Goal: Task Accomplishment & Management: Manage account settings

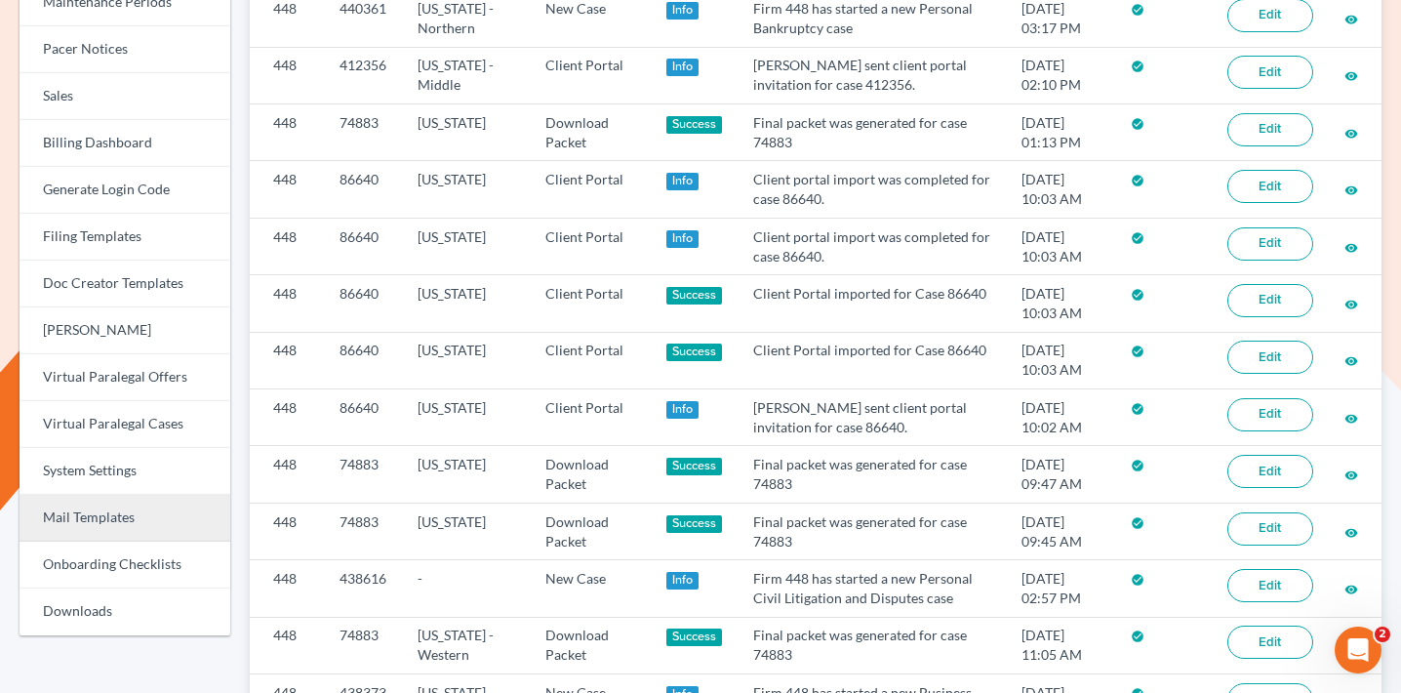
scroll to position [590, 0]
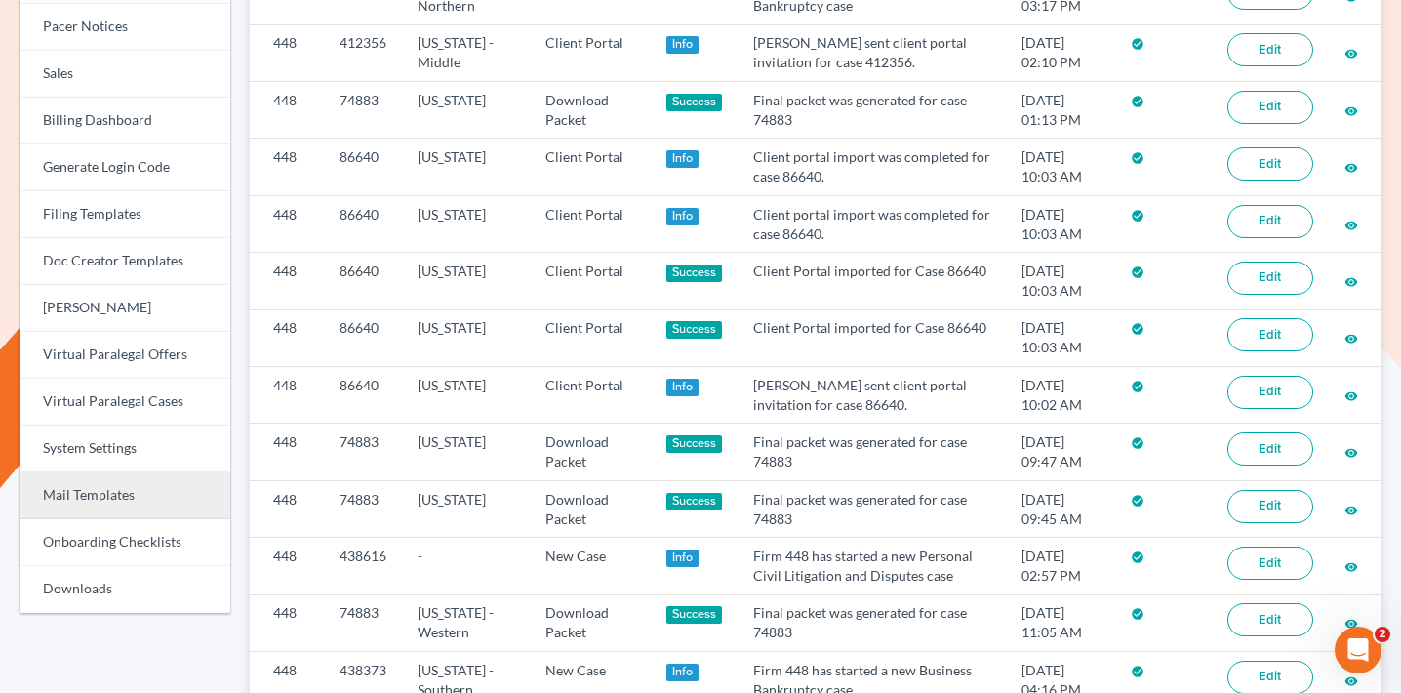
click at [113, 481] on link "Mail Templates" at bounding box center [125, 495] width 211 height 47
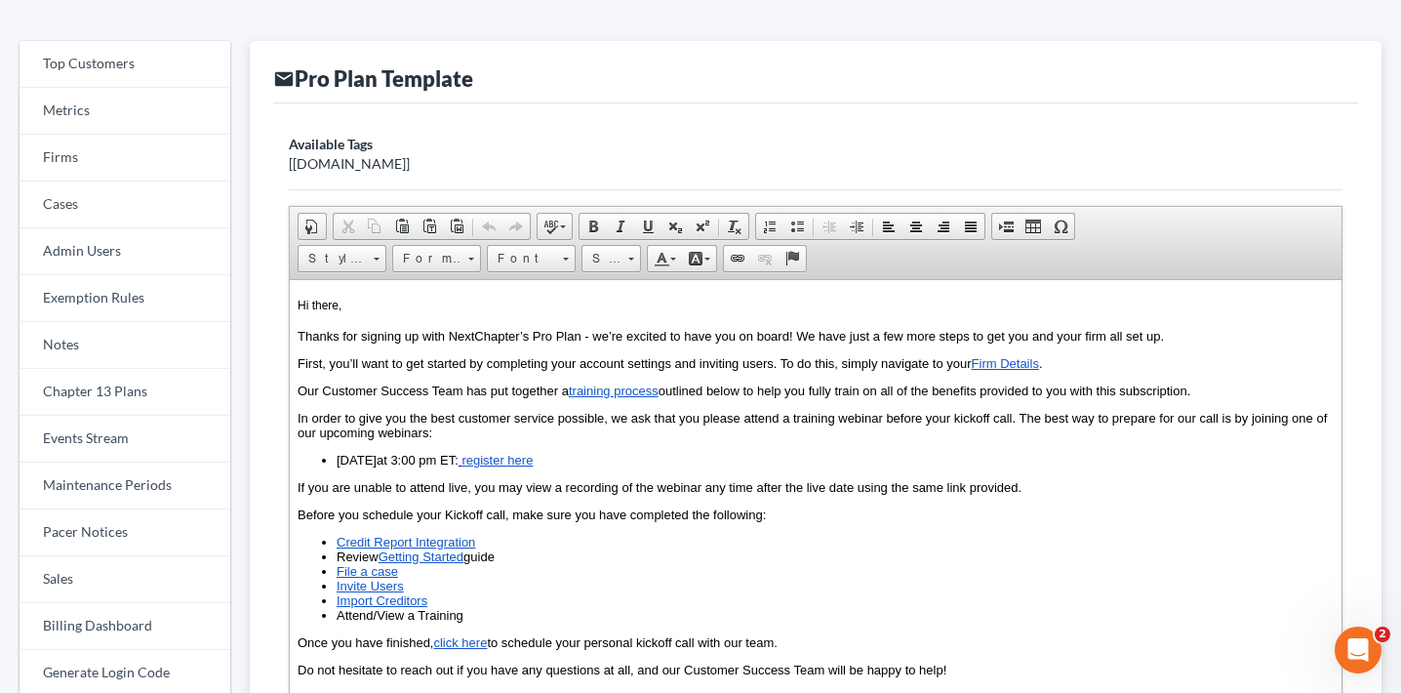
scroll to position [88, 0]
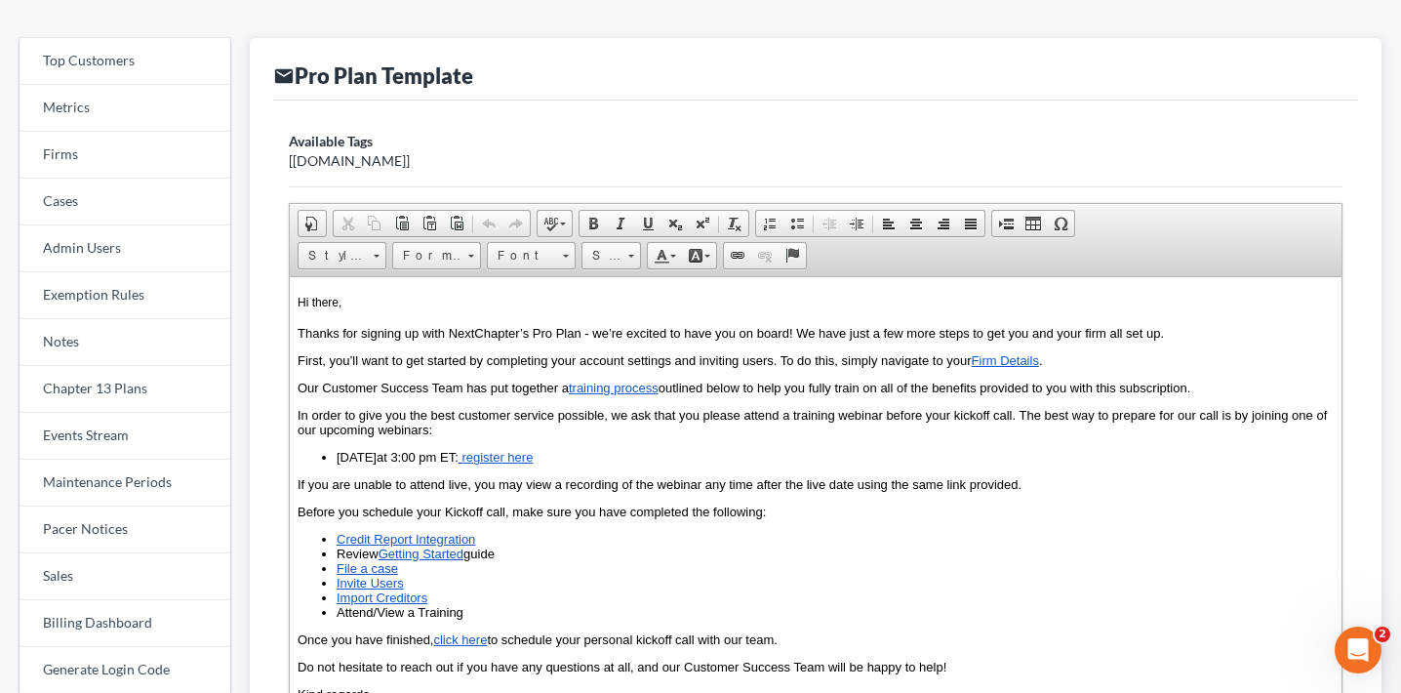
click at [377, 461] on span "October 2nd" at bounding box center [357, 457] width 40 height 15
click at [532, 459] on link "egister here" at bounding box center [499, 457] width 67 height 15
click at [731, 254] on span at bounding box center [738, 256] width 16 height 16
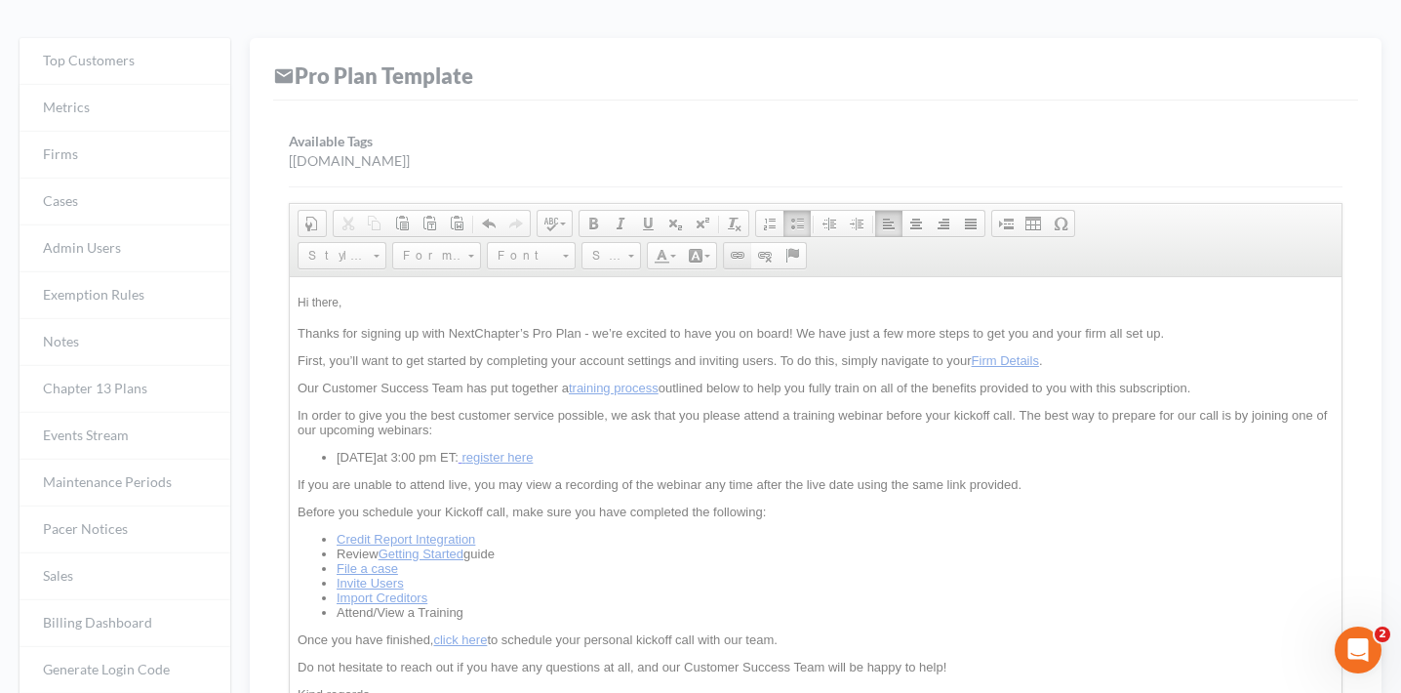
select select "https://"
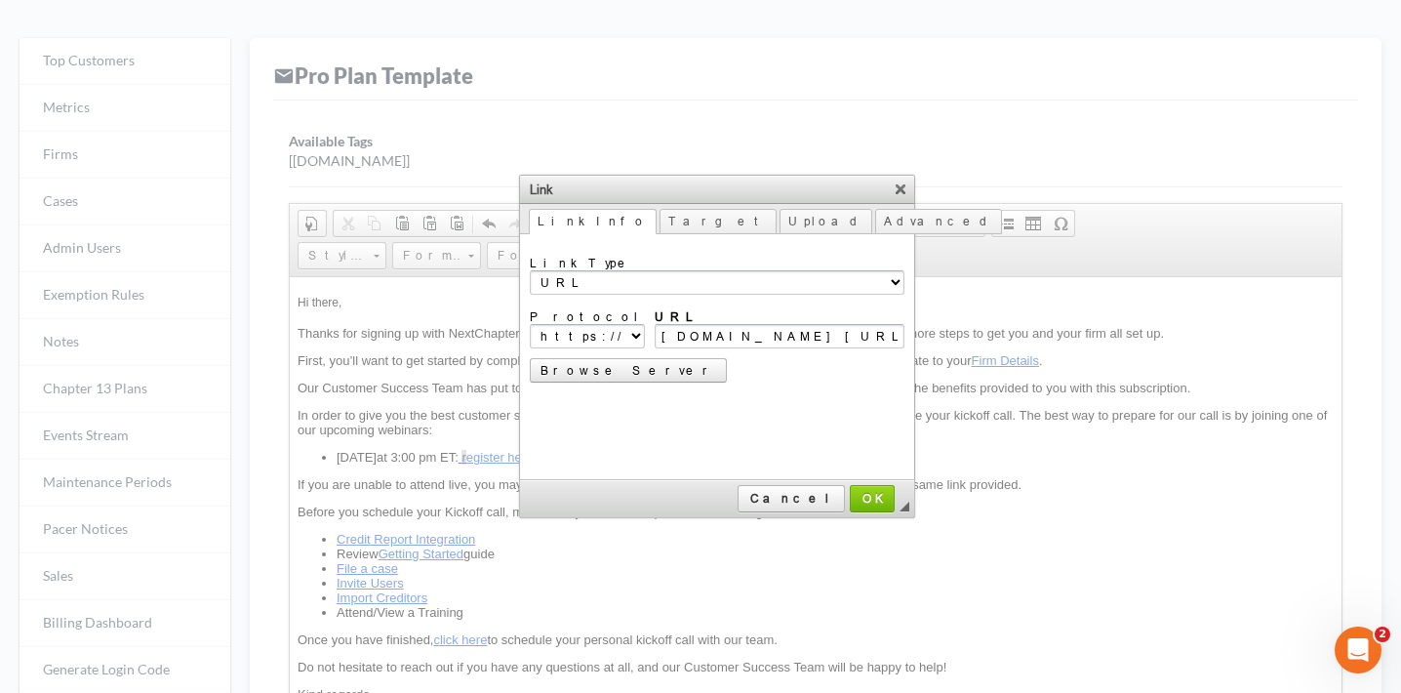
scroll to position [0, 0]
type input "www.crowdcast.io/c/zklf3vlz00o5"
click at [850, 489] on link "OK" at bounding box center [872, 498] width 45 height 27
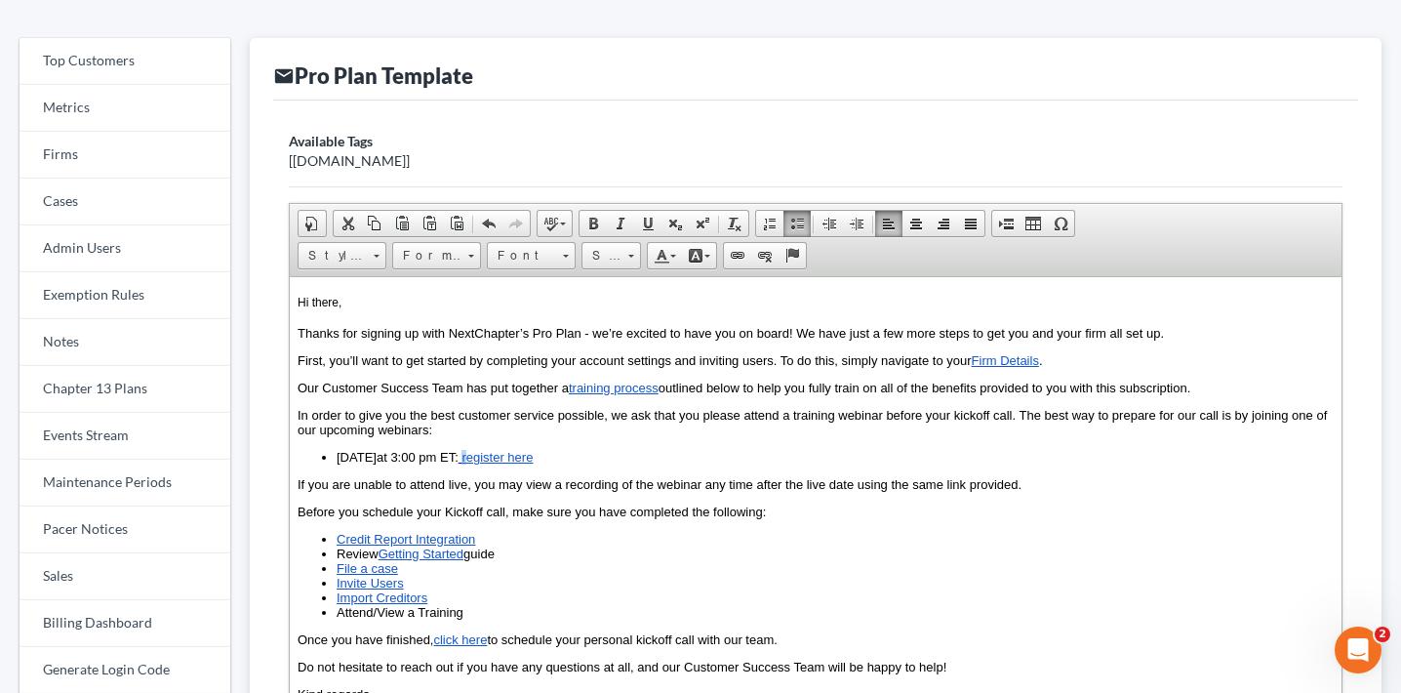
click at [783, 514] on p "Before you schedule your Kickoff call, make sure you have completed the followi…" at bounding box center [816, 512] width 1036 height 15
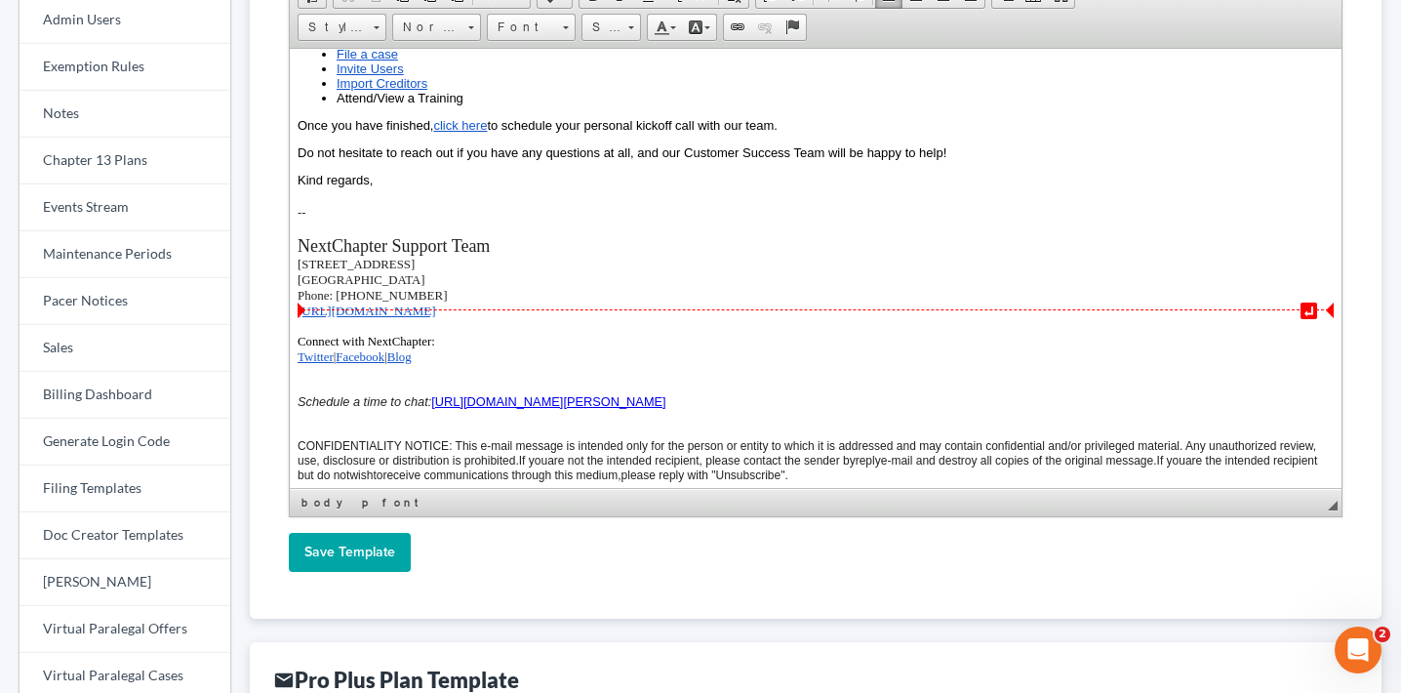
scroll to position [358, 0]
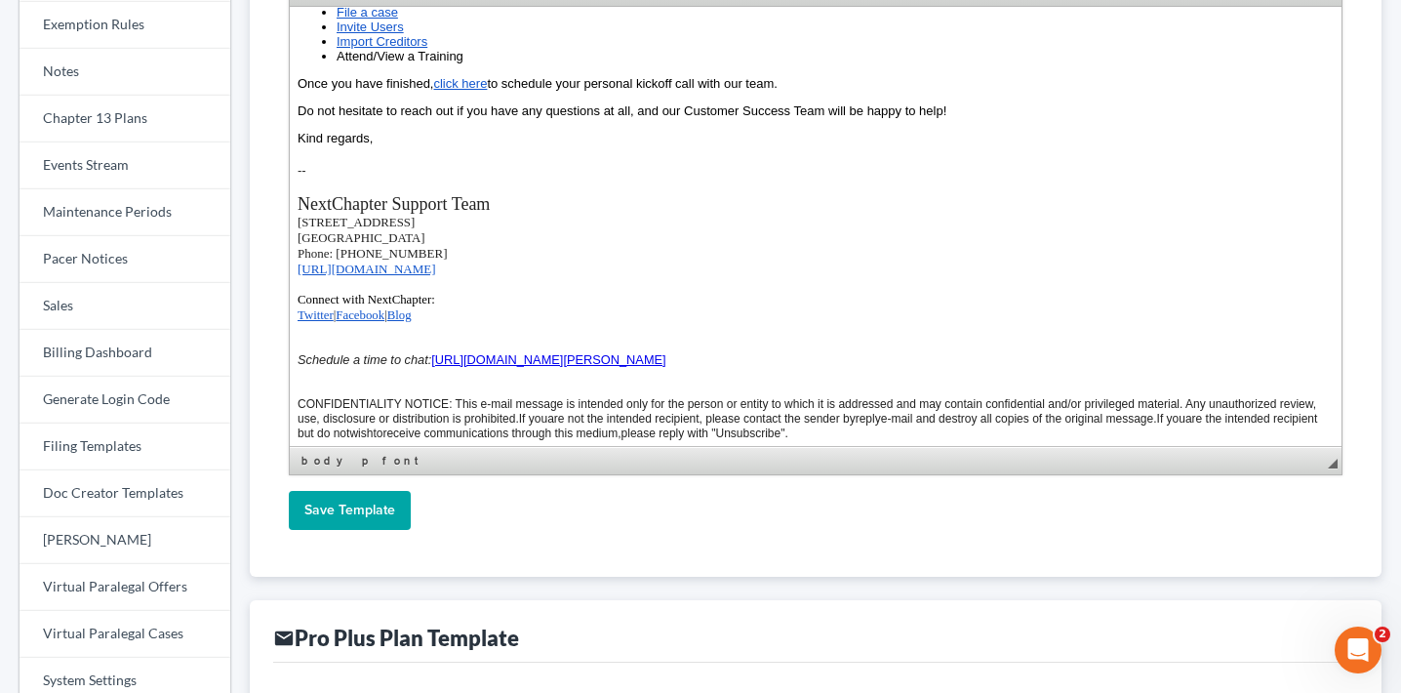
click at [360, 517] on input "Save Template" at bounding box center [350, 510] width 122 height 39
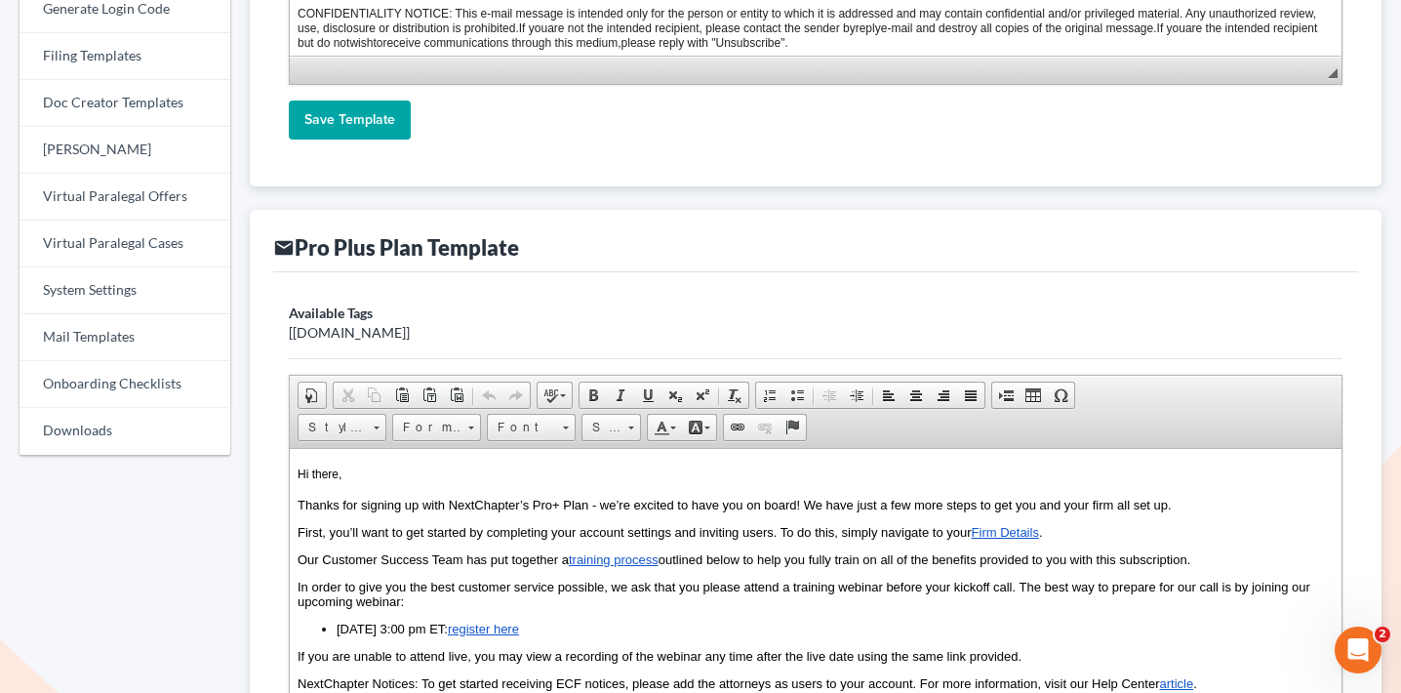
scroll to position [889, 0]
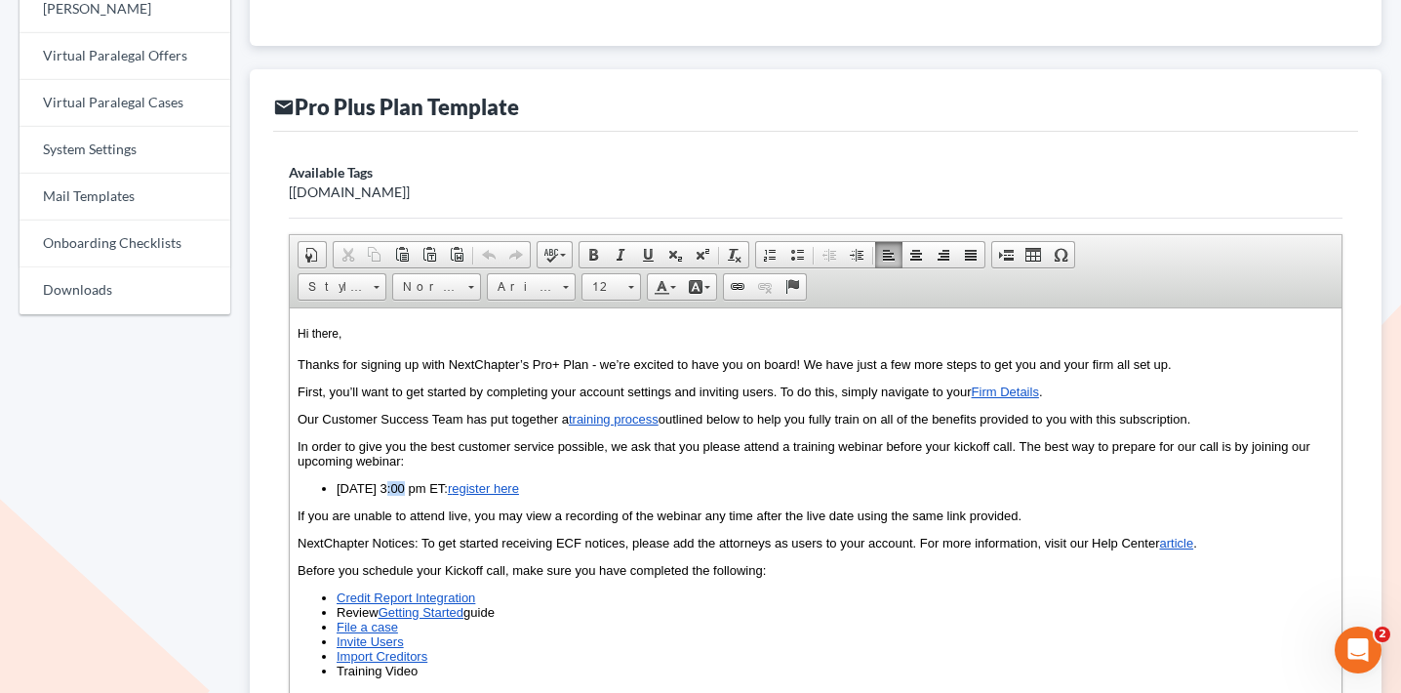
drag, startPoint x: 404, startPoint y: 496, endPoint x: 385, endPoint y: 493, distance: 19.7
click at [385, 493] on li "October 2nd at 3:00 pm ET: r egister here" at bounding box center [835, 488] width 997 height 15
click at [519, 493] on link "egister here" at bounding box center [485, 488] width 67 height 15
click at [741, 282] on span at bounding box center [738, 287] width 16 height 16
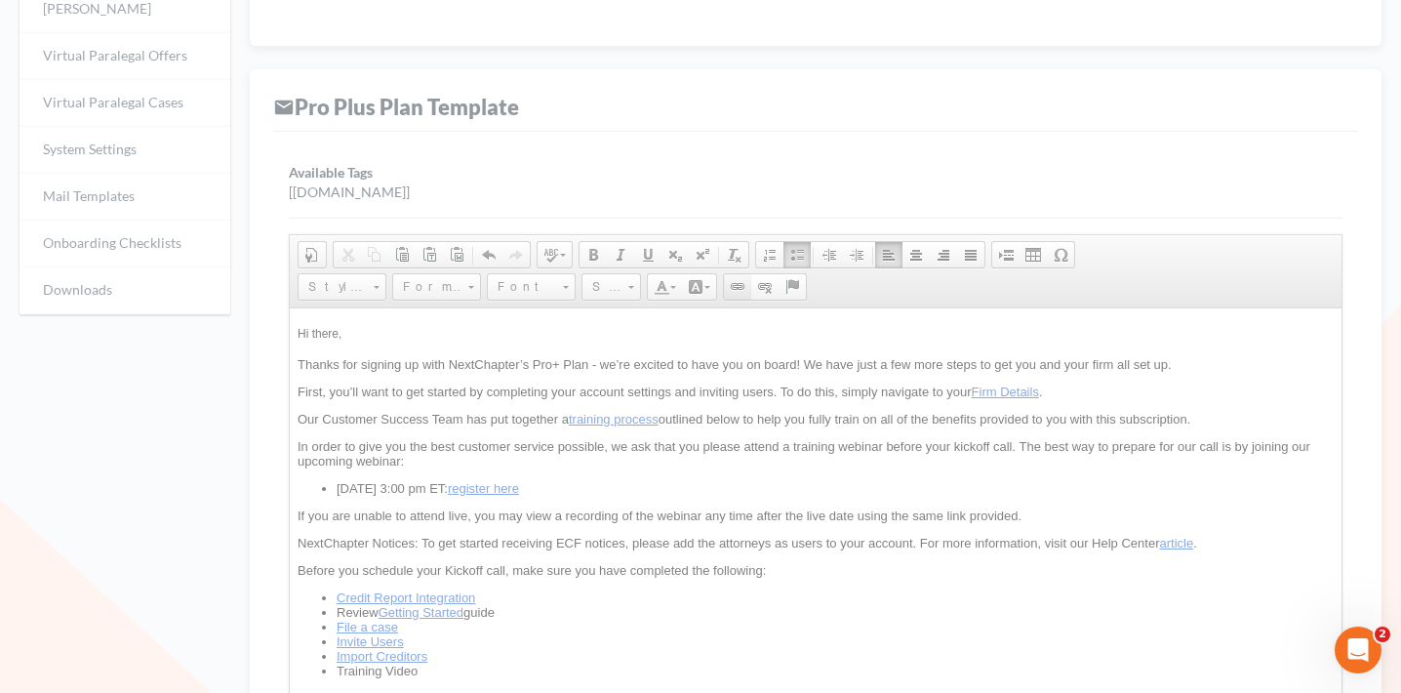
select select "https://"
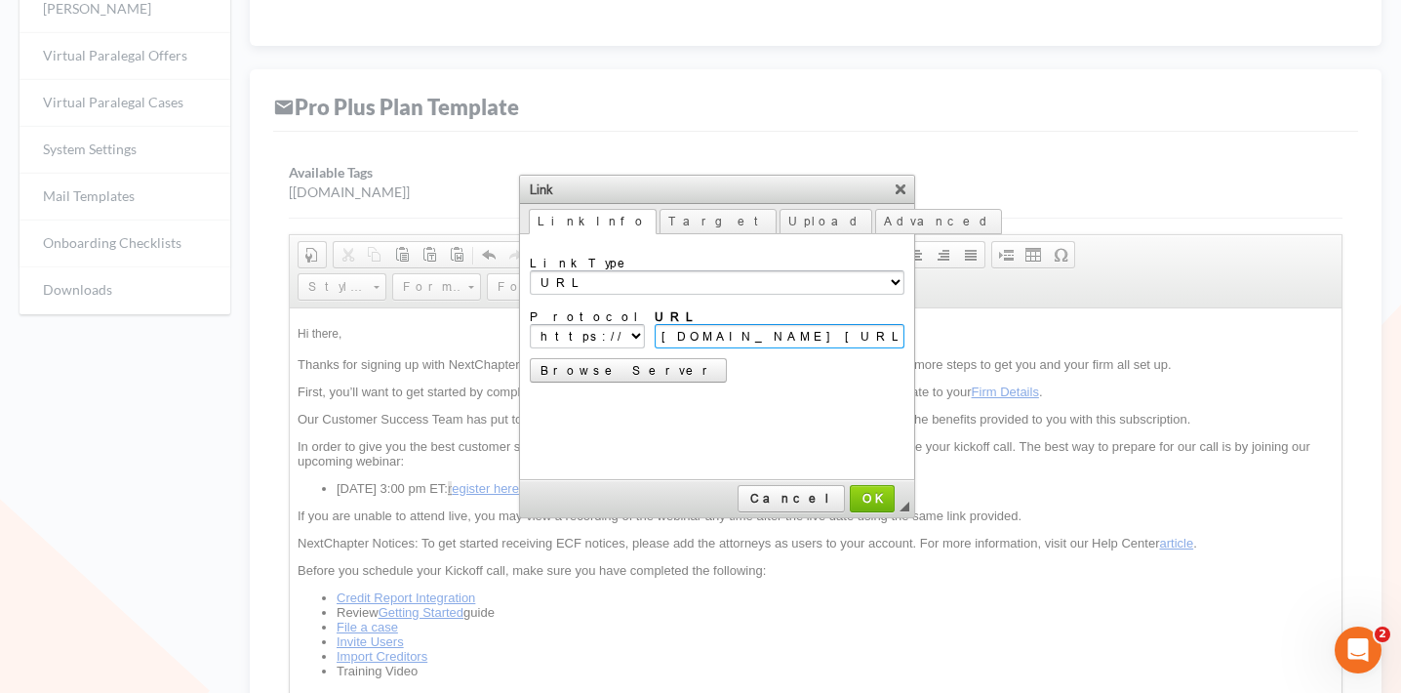
paste input "https://www.crowdcast.io/c/zklf3vlz00o5"
type input "www.crowdcast.io/c/zklf3vlz00o5"
click at [852, 500] on span "OK" at bounding box center [872, 498] width 41 height 15
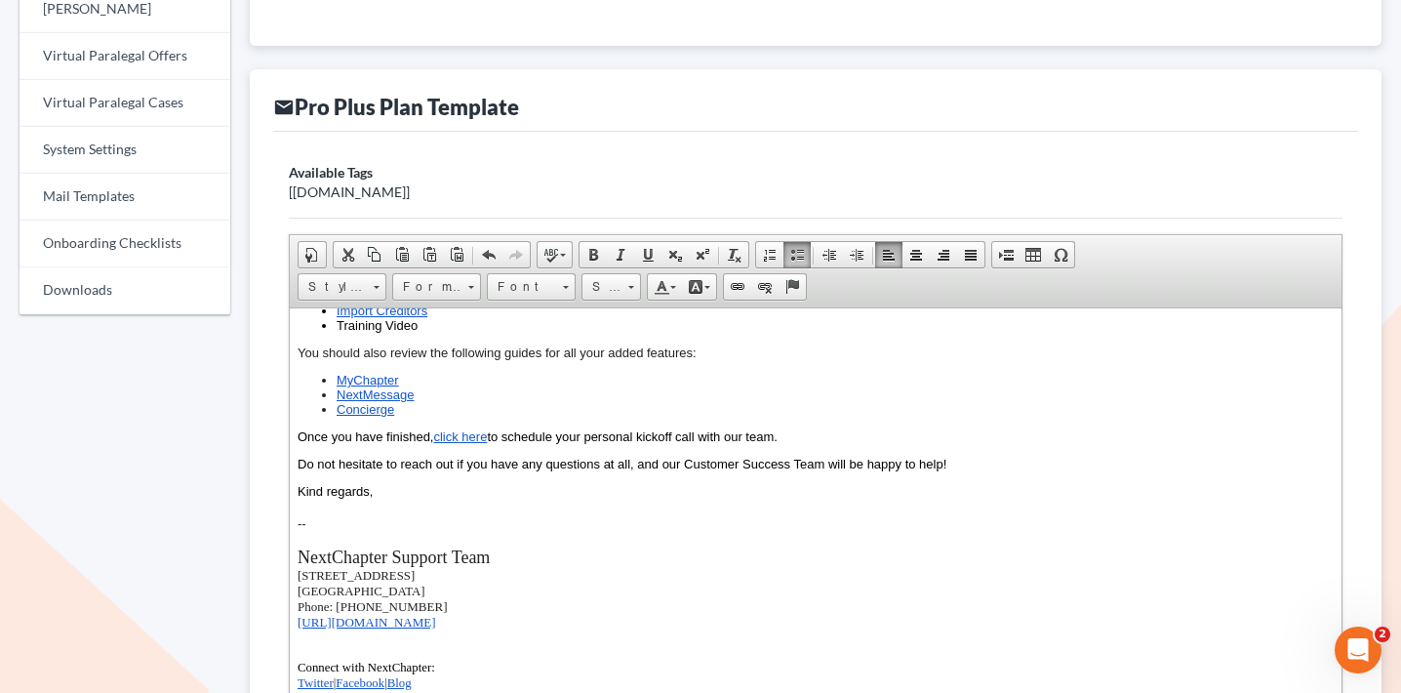
scroll to position [415, 0]
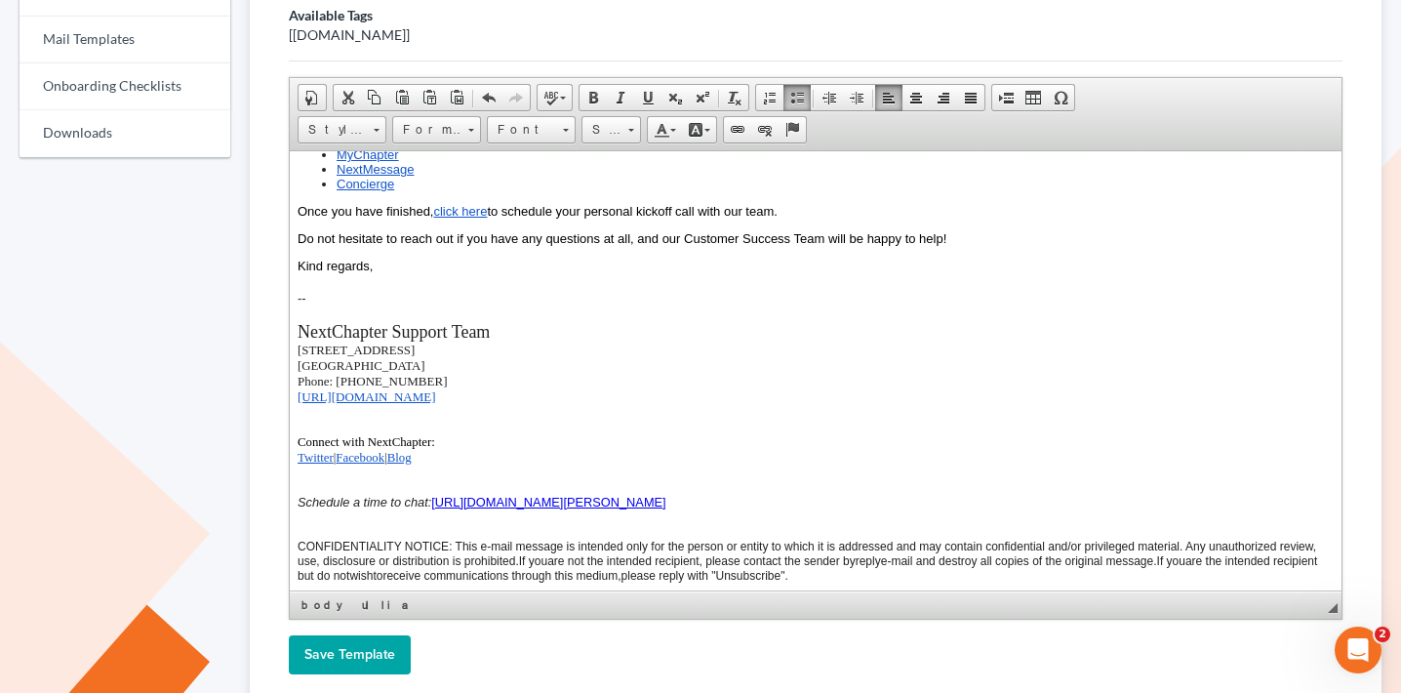
click at [371, 656] on input "Save Template" at bounding box center [350, 654] width 122 height 39
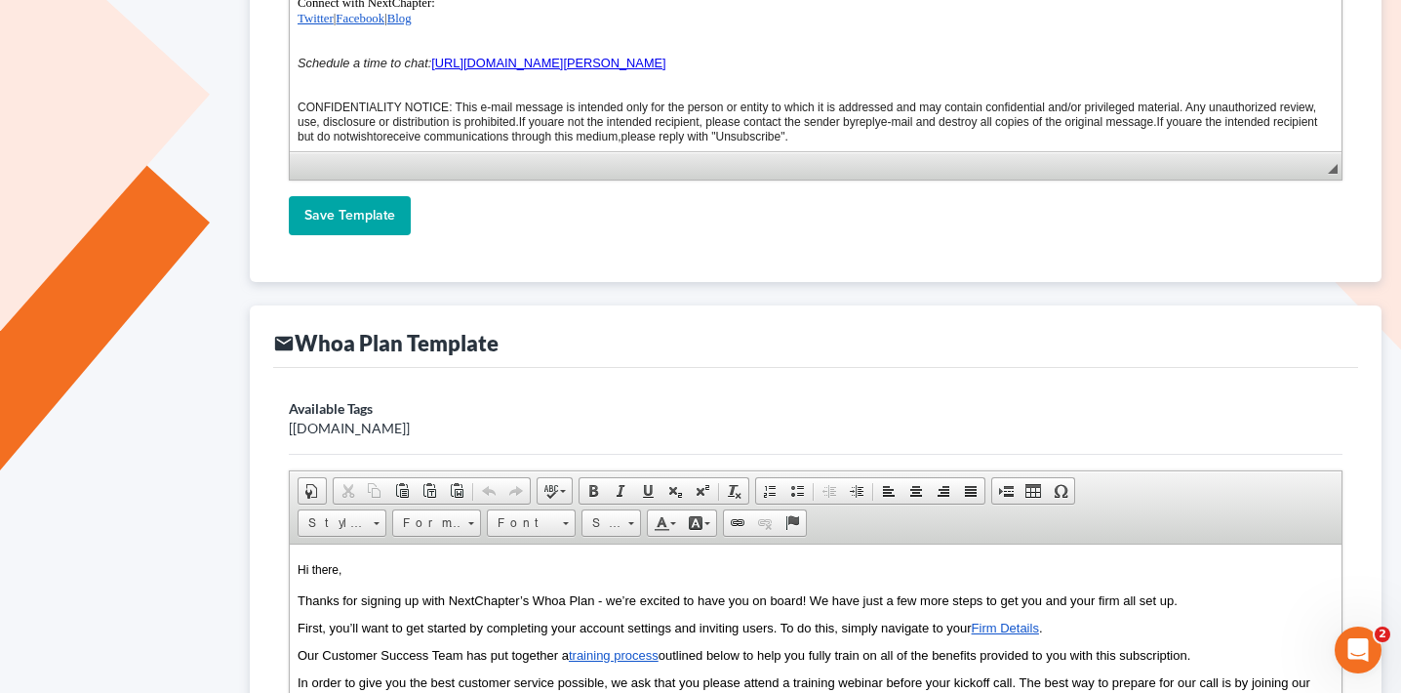
scroll to position [1978, 0]
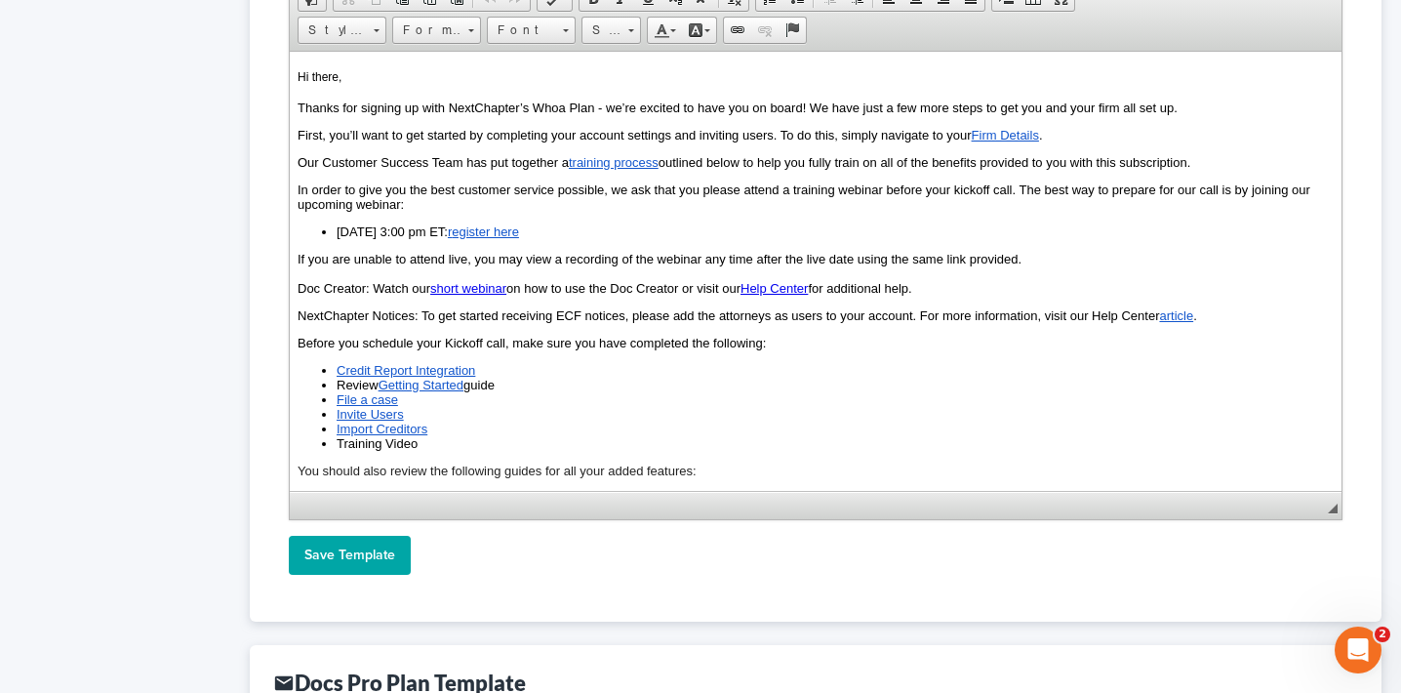
click at [406, 233] on li "October 2nd at 3:00 pm ET: r egister here" at bounding box center [835, 231] width 997 height 15
drag, startPoint x: 563, startPoint y: 235, endPoint x: 491, endPoint y: 232, distance: 72.3
click at [491, 232] on li "October 9th at 3:00 pm ET: r egister here" at bounding box center [835, 231] width 997 height 15
click at [741, 22] on span at bounding box center [738, 30] width 16 height 16
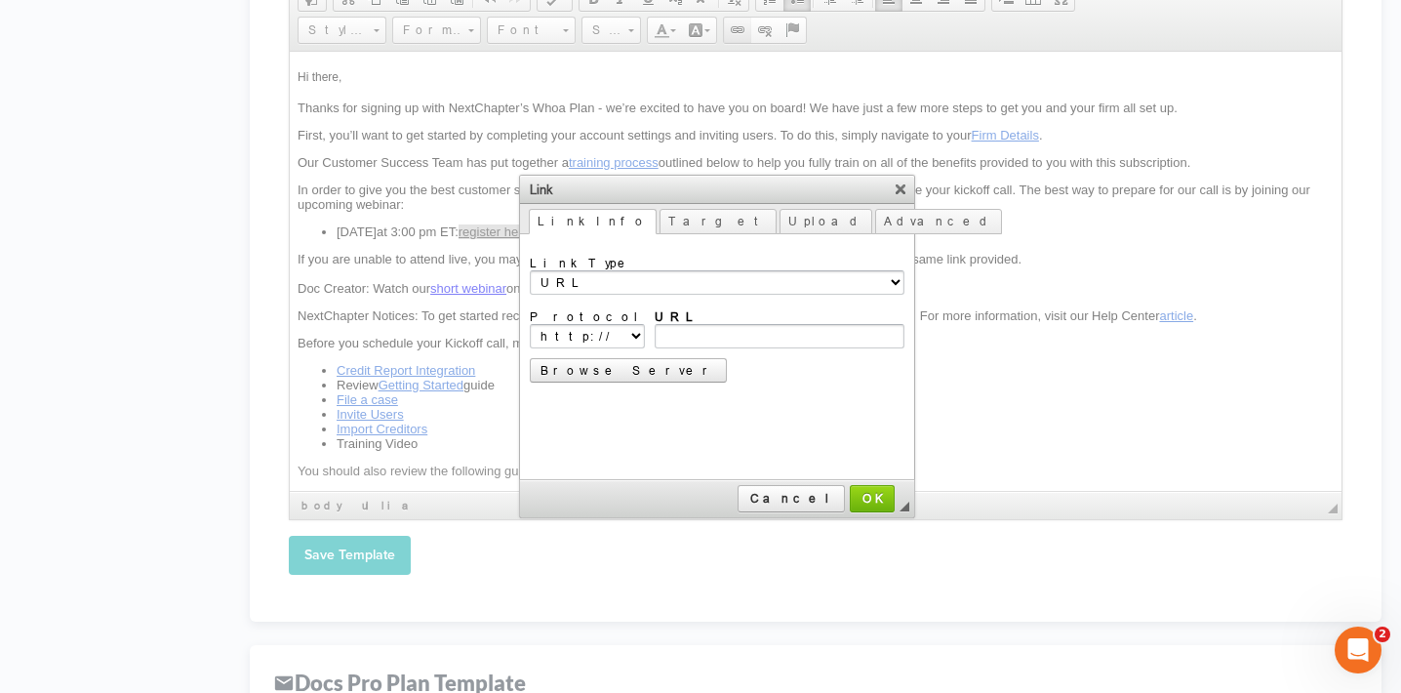
scroll to position [0, 0]
type input "https://www.crowdcast.io/c/zklf3vlz00o5"
select select "https://"
type input "www.crowdcast.io/c/zklf3vlz00o5"
click at [856, 497] on span "OK" at bounding box center [872, 498] width 41 height 15
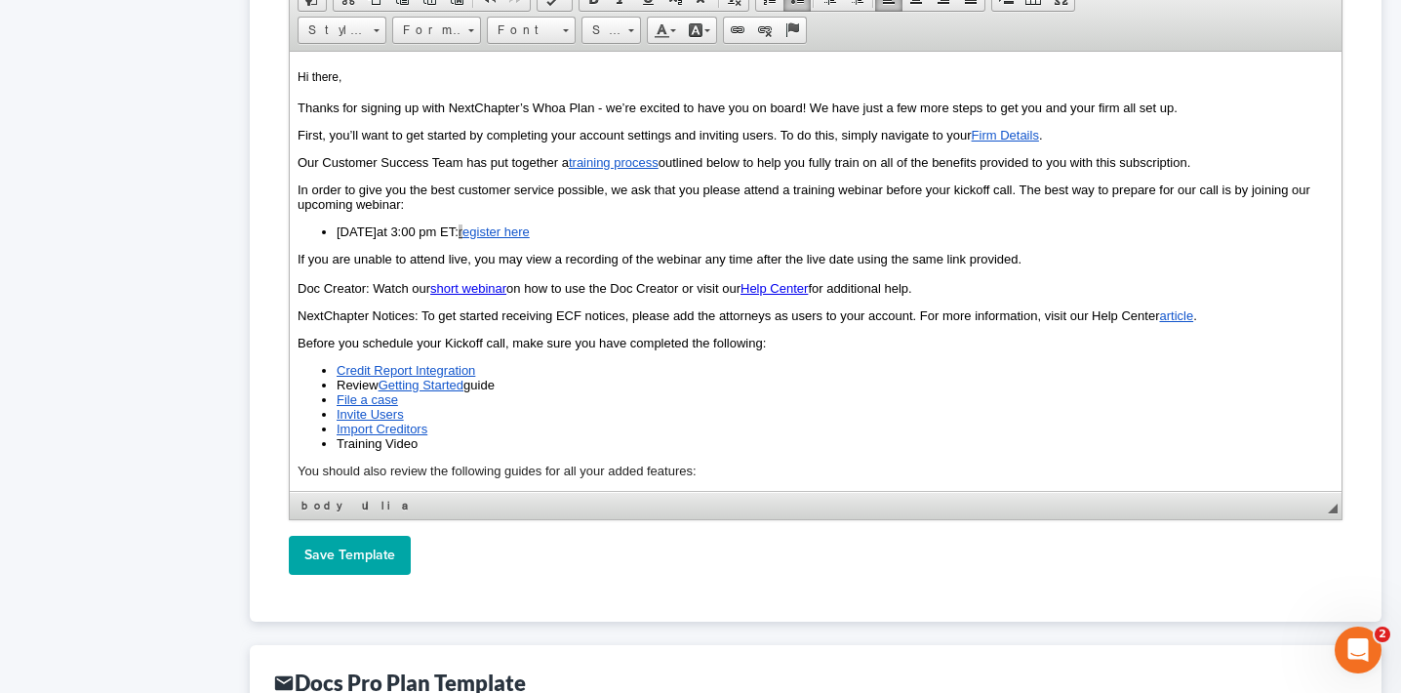
click at [393, 562] on input "Save Template" at bounding box center [350, 555] width 122 height 39
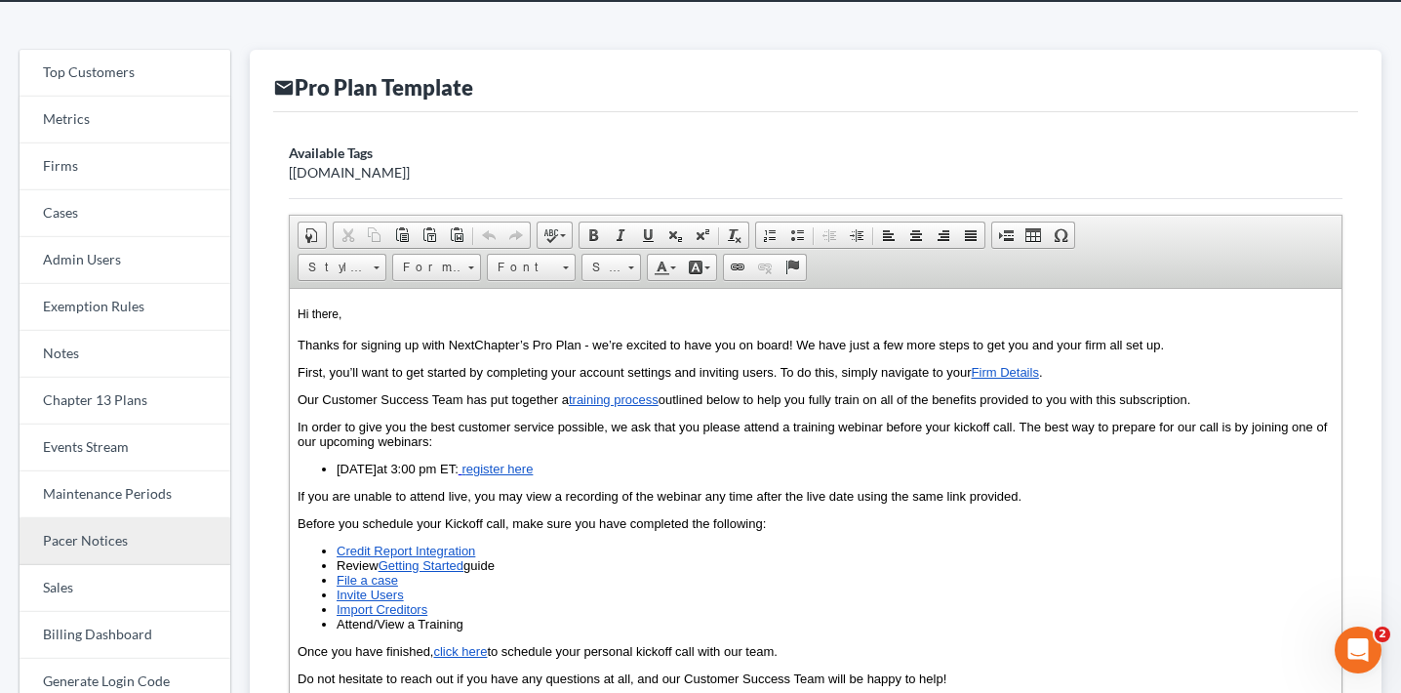
scroll to position [80, 0]
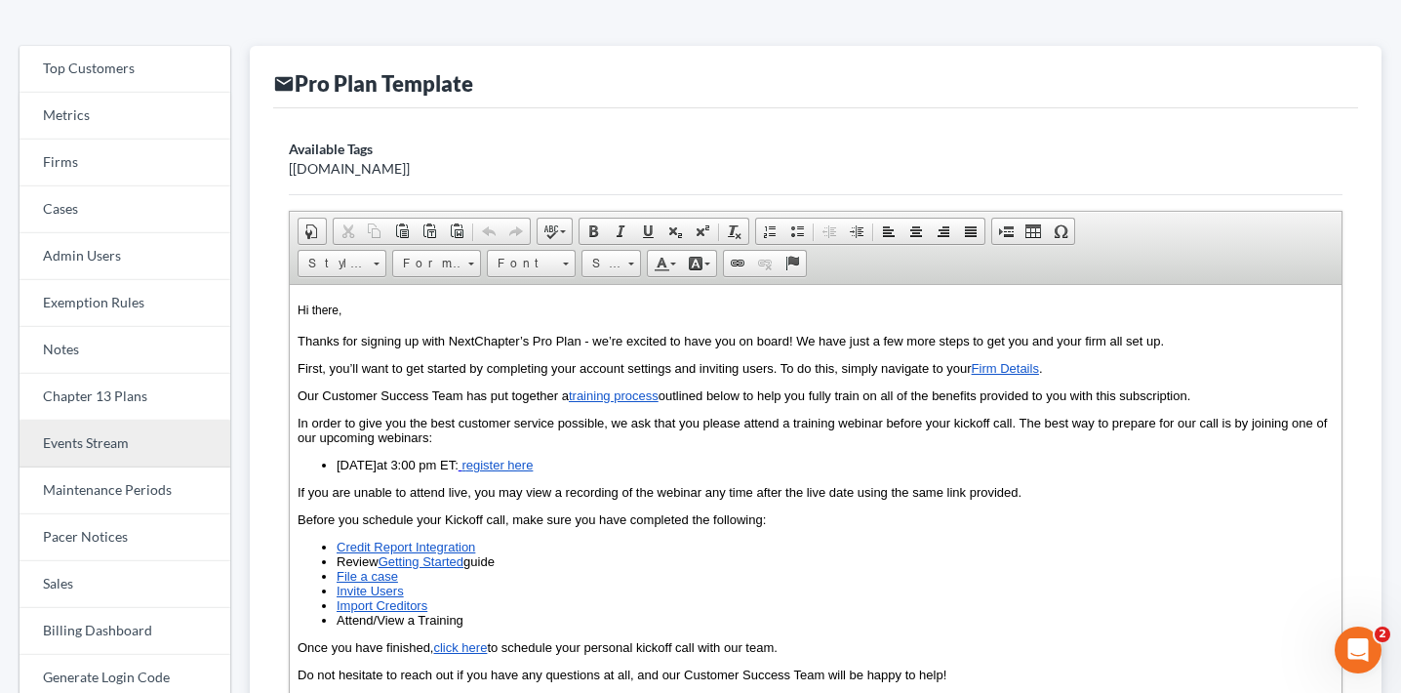
click at [105, 442] on link "Events Stream" at bounding box center [125, 444] width 211 height 47
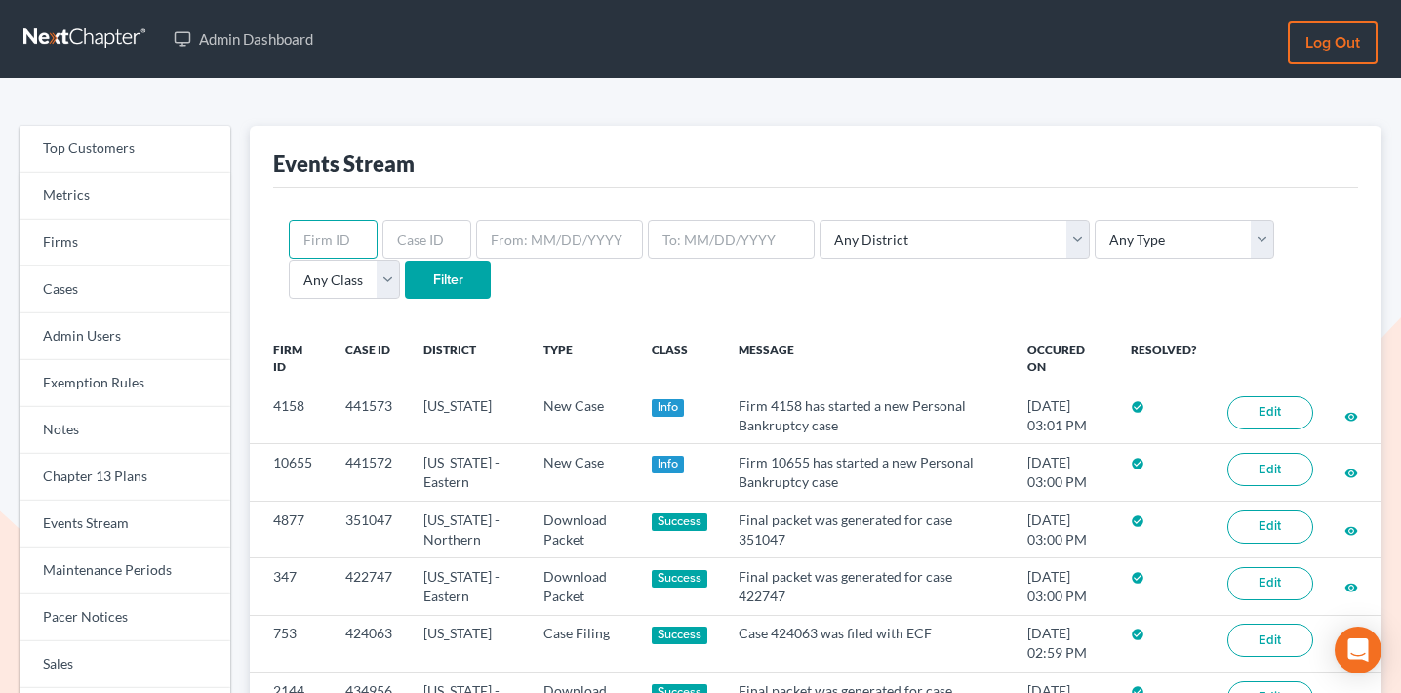
click at [349, 223] on input "text" at bounding box center [333, 239] width 89 height 39
paste input "11181"
type input "11181"
click at [355, 299] on div "11181 Any District Alabama - Middle Alabama - Northern Alabama - Southern Alask…" at bounding box center [815, 259] width 1085 height 142
click at [405, 283] on input "Filter" at bounding box center [448, 280] width 86 height 39
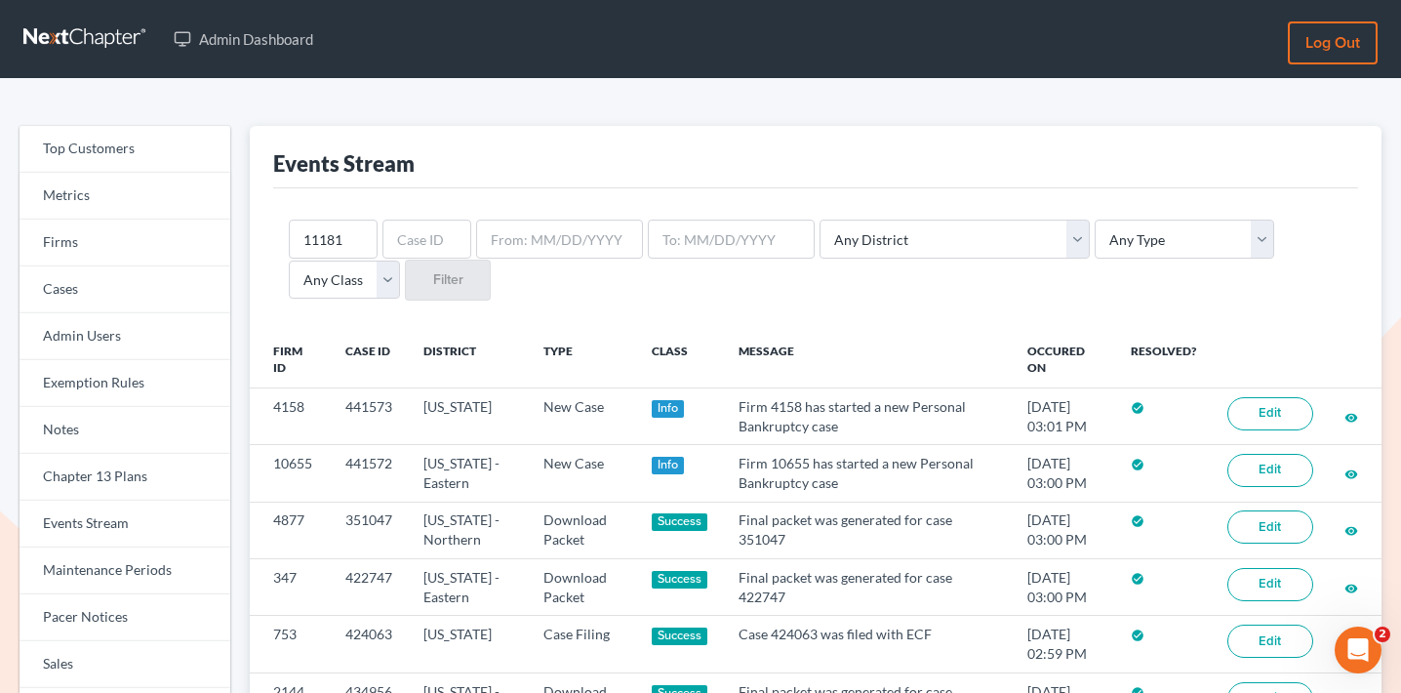
scroll to position [9, 0]
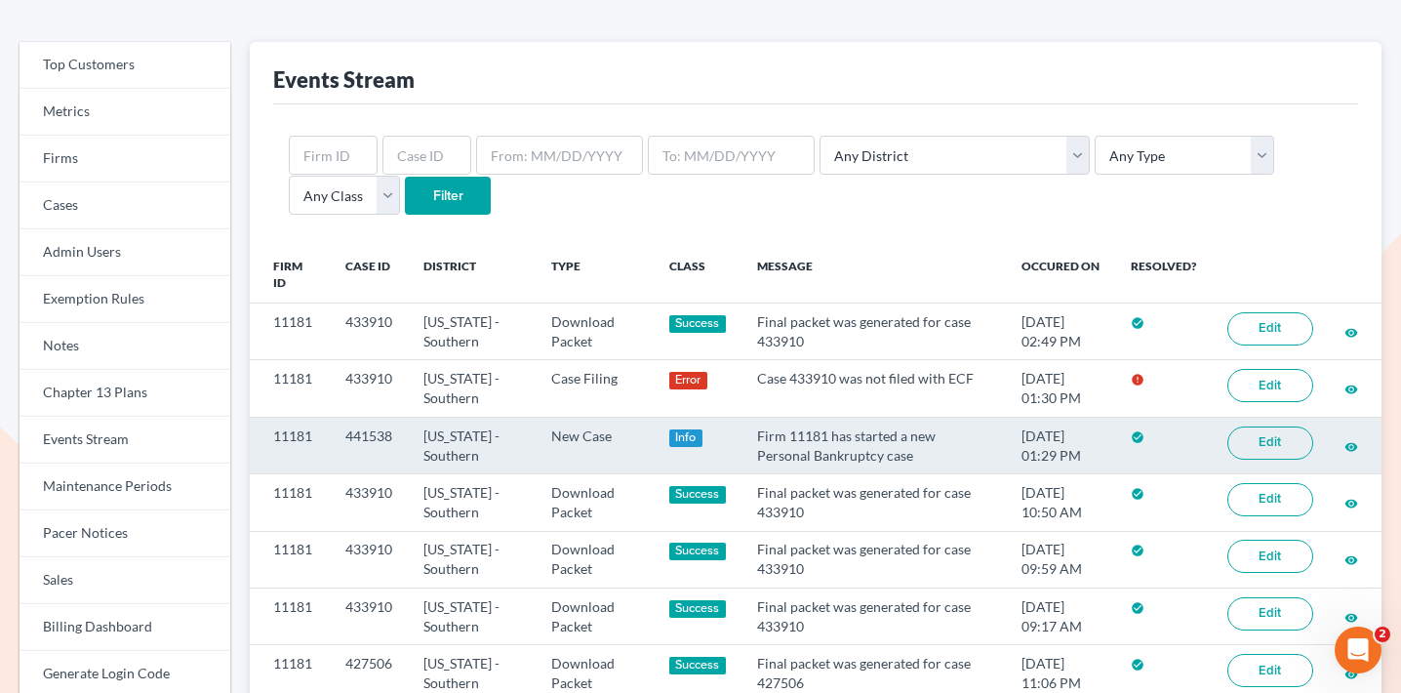
scroll to position [95, 0]
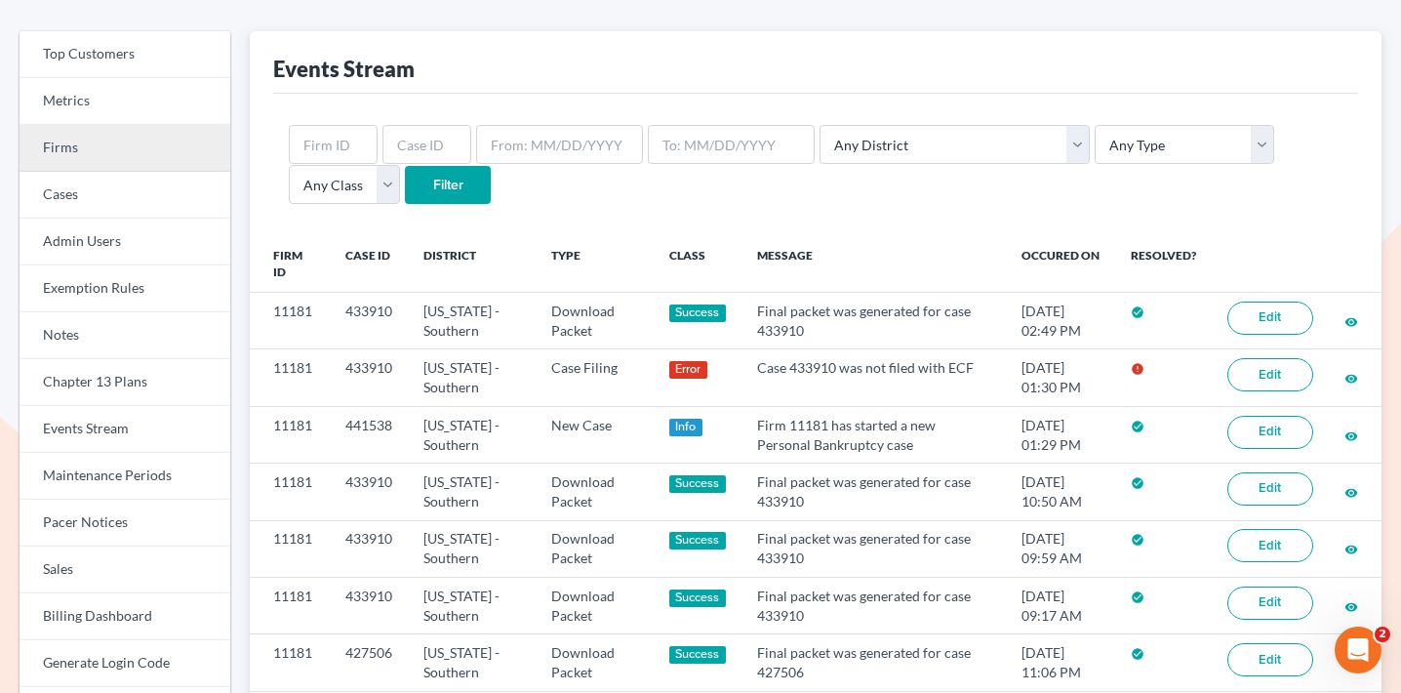
click at [122, 135] on link "Firms" at bounding box center [125, 148] width 211 height 47
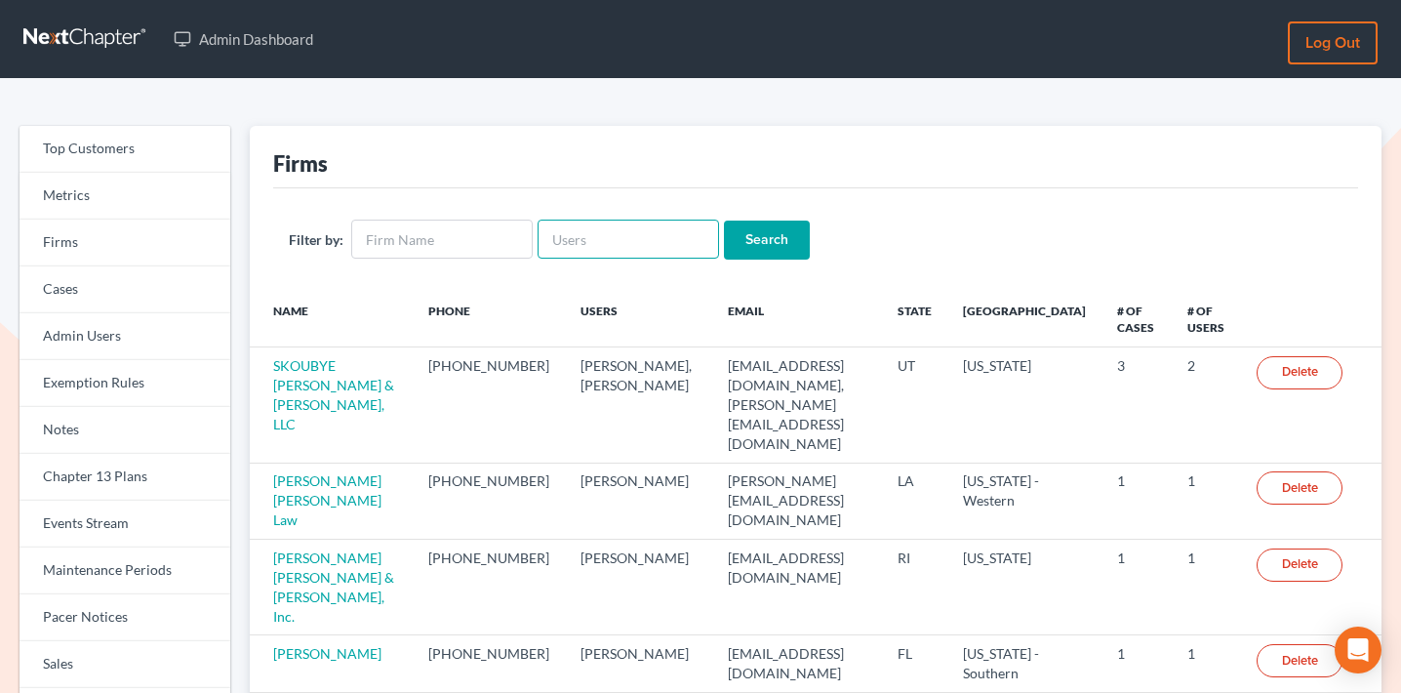
click at [623, 238] on input "text" at bounding box center [629, 239] width 182 height 39
paste input "[PERSON_NAME], PC"
click at [424, 249] on input "[PERSON_NAME], PC" at bounding box center [442, 239] width 182 height 39
type input "[PERSON_NAME], PC"
click at [759, 237] on input "Search" at bounding box center [767, 240] width 86 height 39
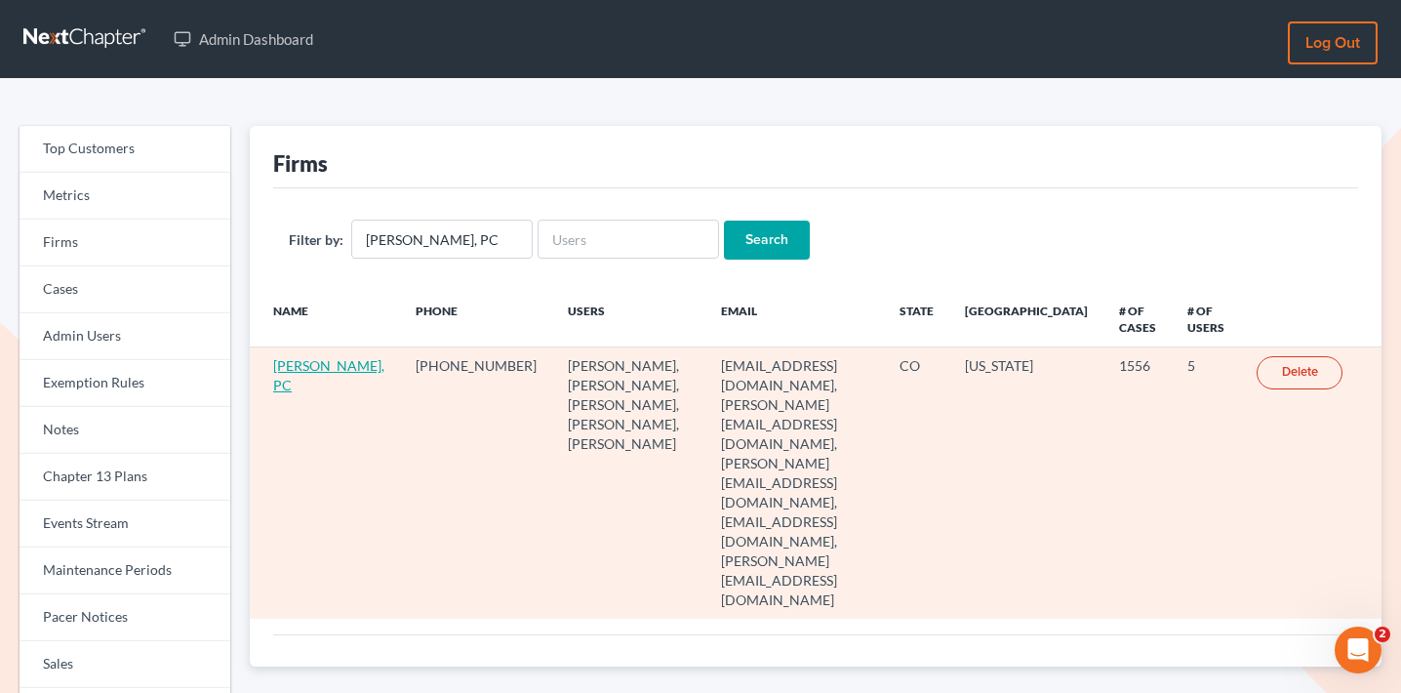
click at [300, 382] on link "[PERSON_NAME], PC" at bounding box center [328, 375] width 111 height 36
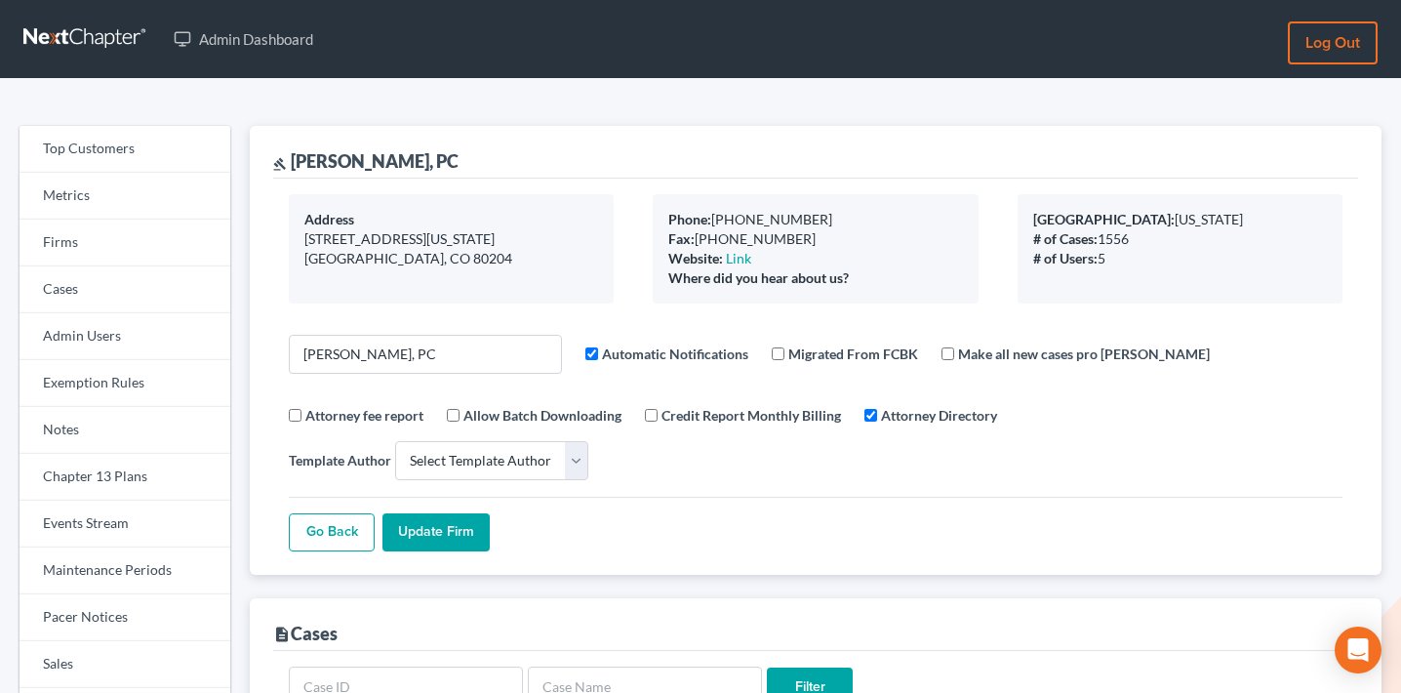
select select
click at [98, 516] on link "Events Stream" at bounding box center [125, 524] width 211 height 47
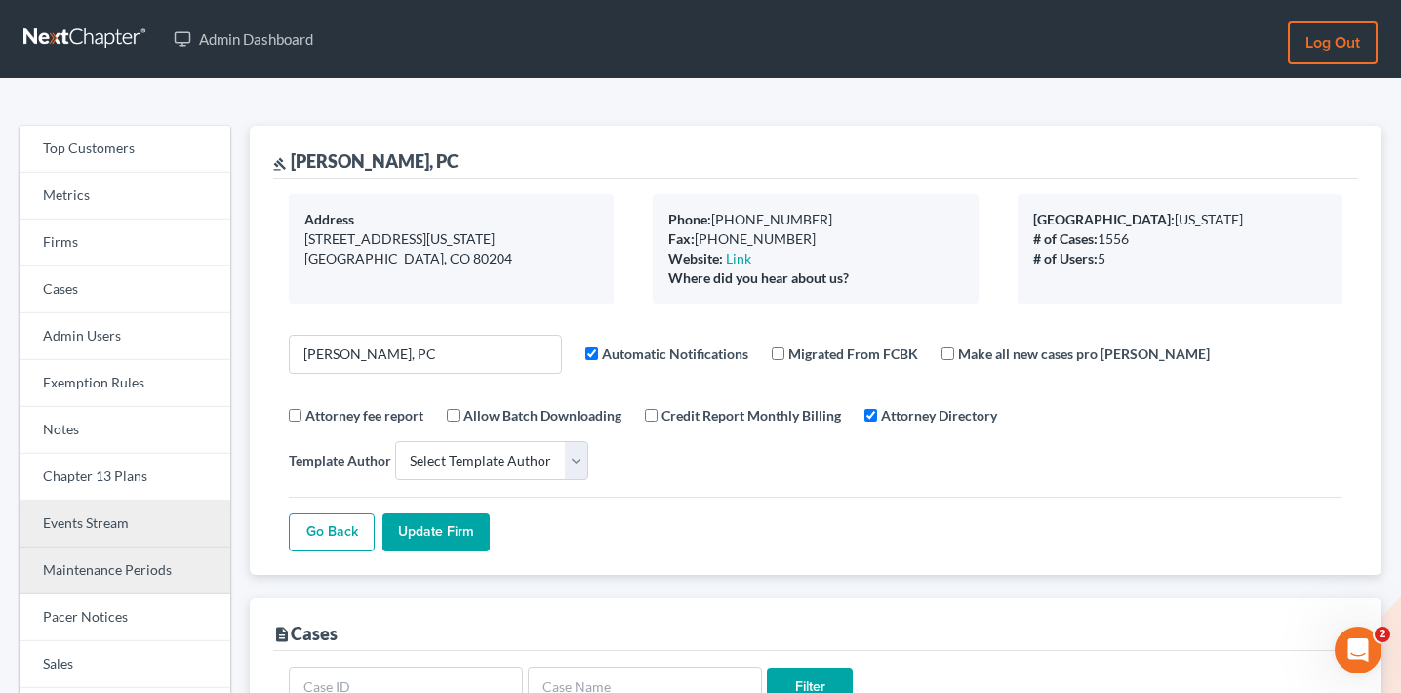
scroll to position [106, 0]
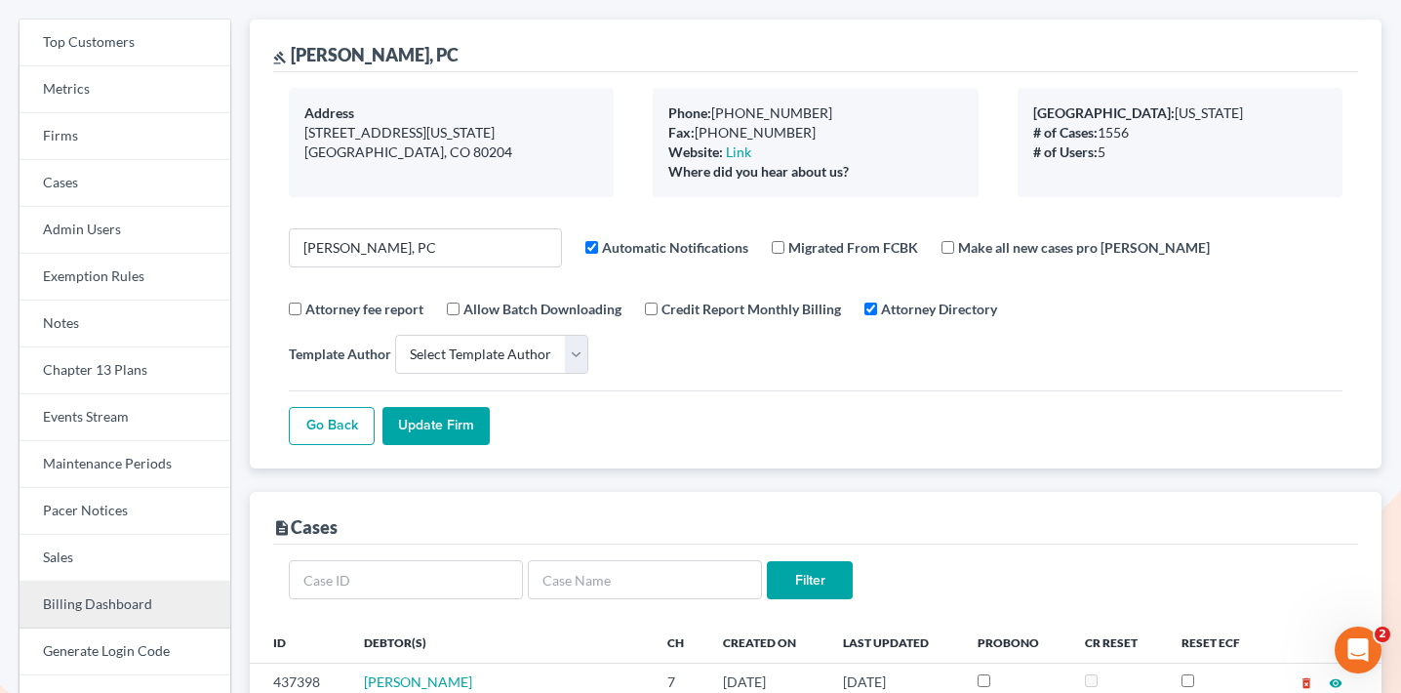
click at [104, 608] on link "Billing Dashboard" at bounding box center [125, 605] width 211 height 47
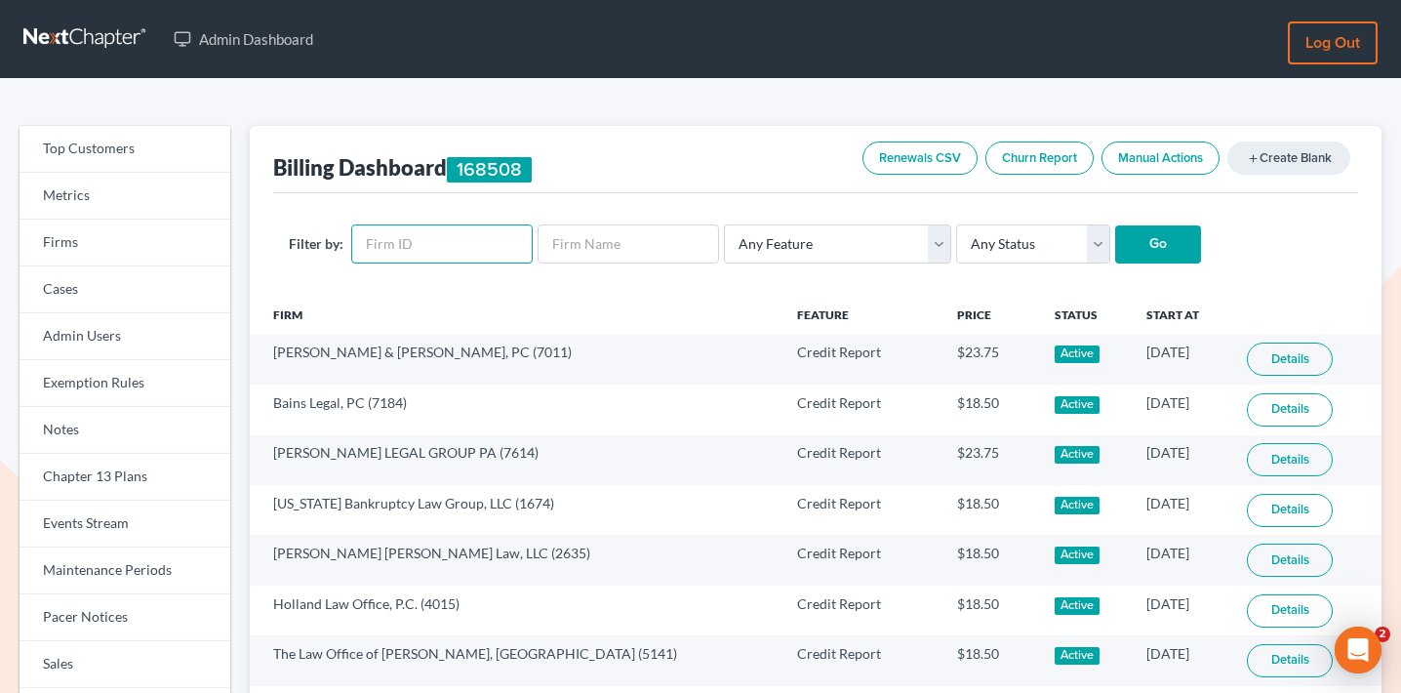
click at [415, 237] on input "text" at bounding box center [442, 243] width 182 height 39
paste input "753"
type input "753"
click at [1062, 230] on select "Any Status Active Inactive Pending Expired Error Pending Charges" at bounding box center [1033, 243] width 154 height 39
select select "active"
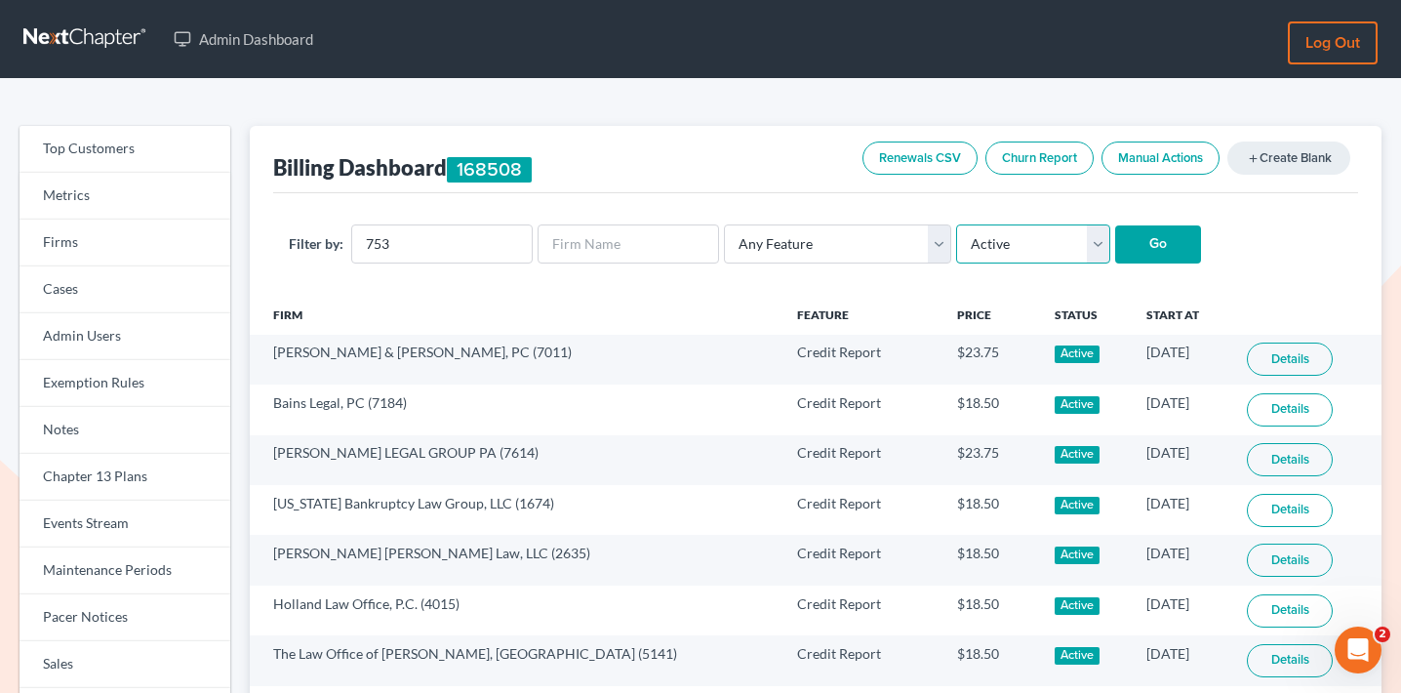
click at [956, 224] on select "Any Status Active Inactive Pending Expired Error Pending Charges" at bounding box center [1033, 243] width 154 height 39
click at [1146, 252] on input "Go" at bounding box center [1158, 244] width 86 height 39
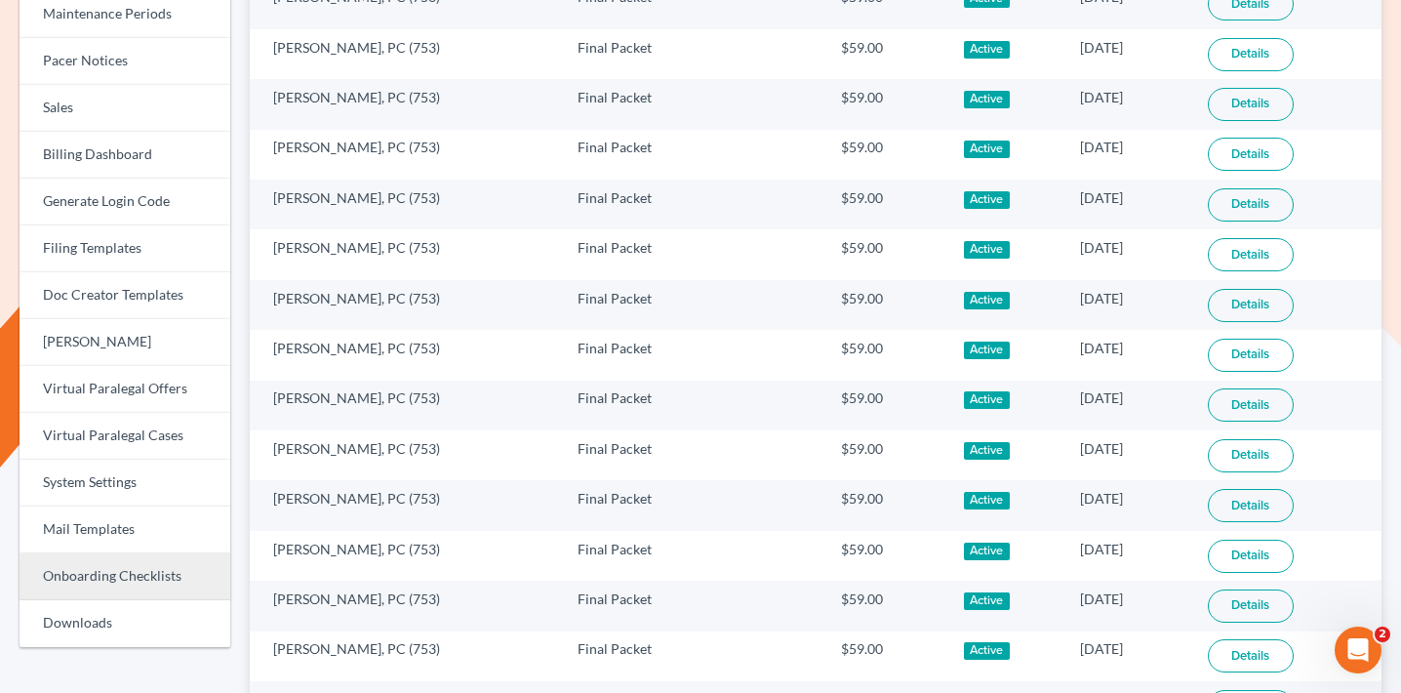
scroll to position [567, 0]
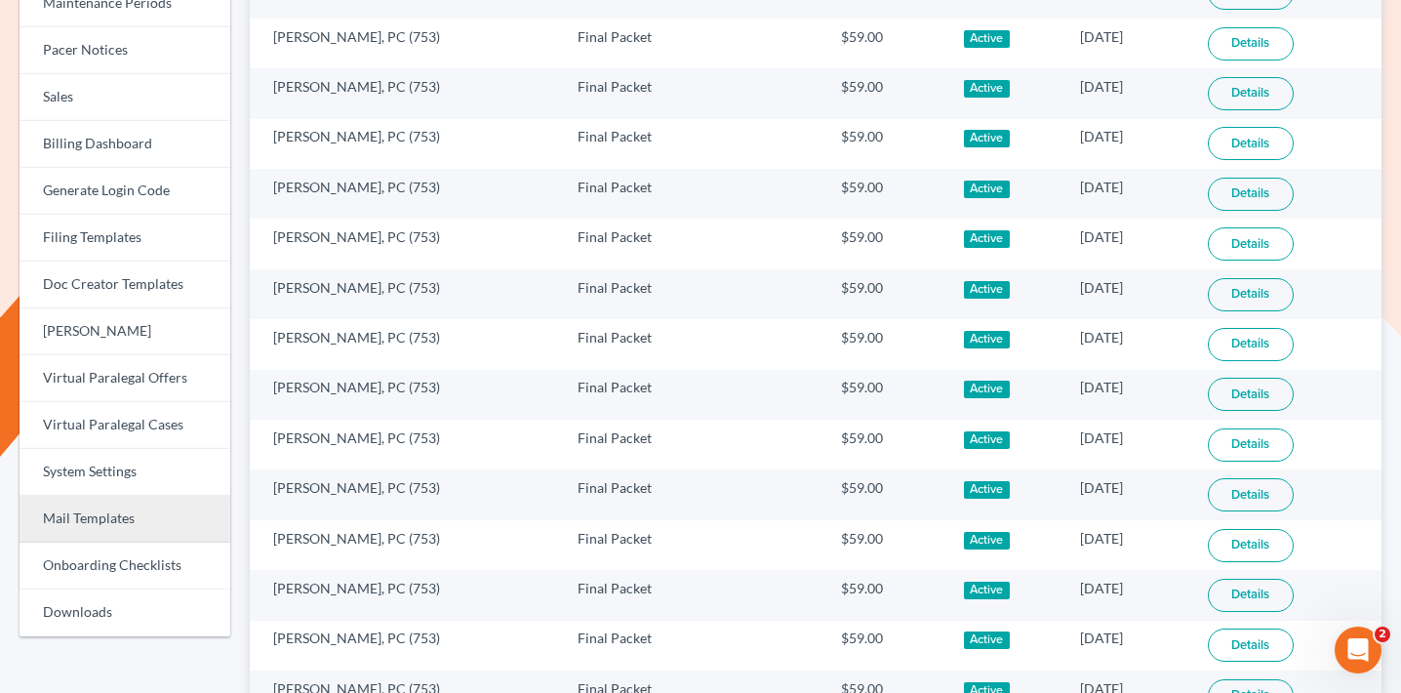
click at [130, 528] on link "Mail Templates" at bounding box center [125, 519] width 211 height 47
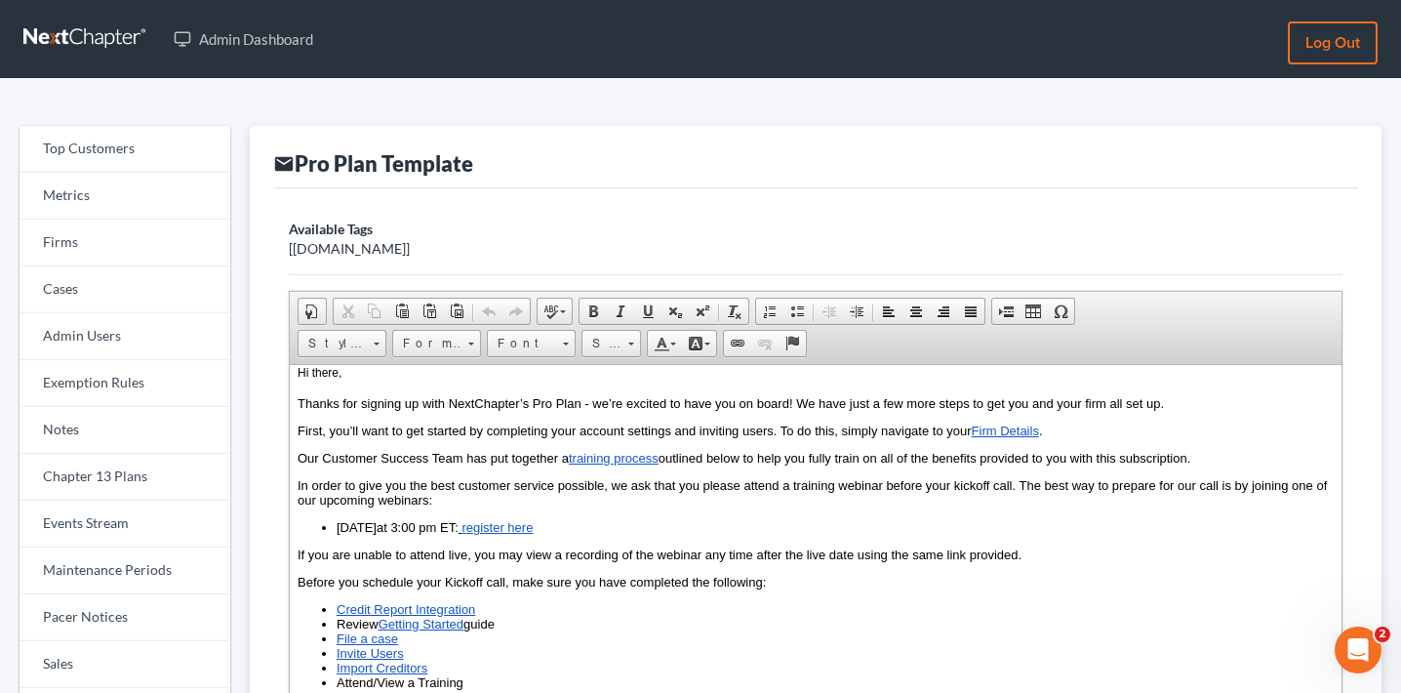
scroll to position [20, 0]
click at [527, 555] on font "If you are unable to attend live, you may view a recording of the webinar any t…" at bounding box center [660, 552] width 724 height 15
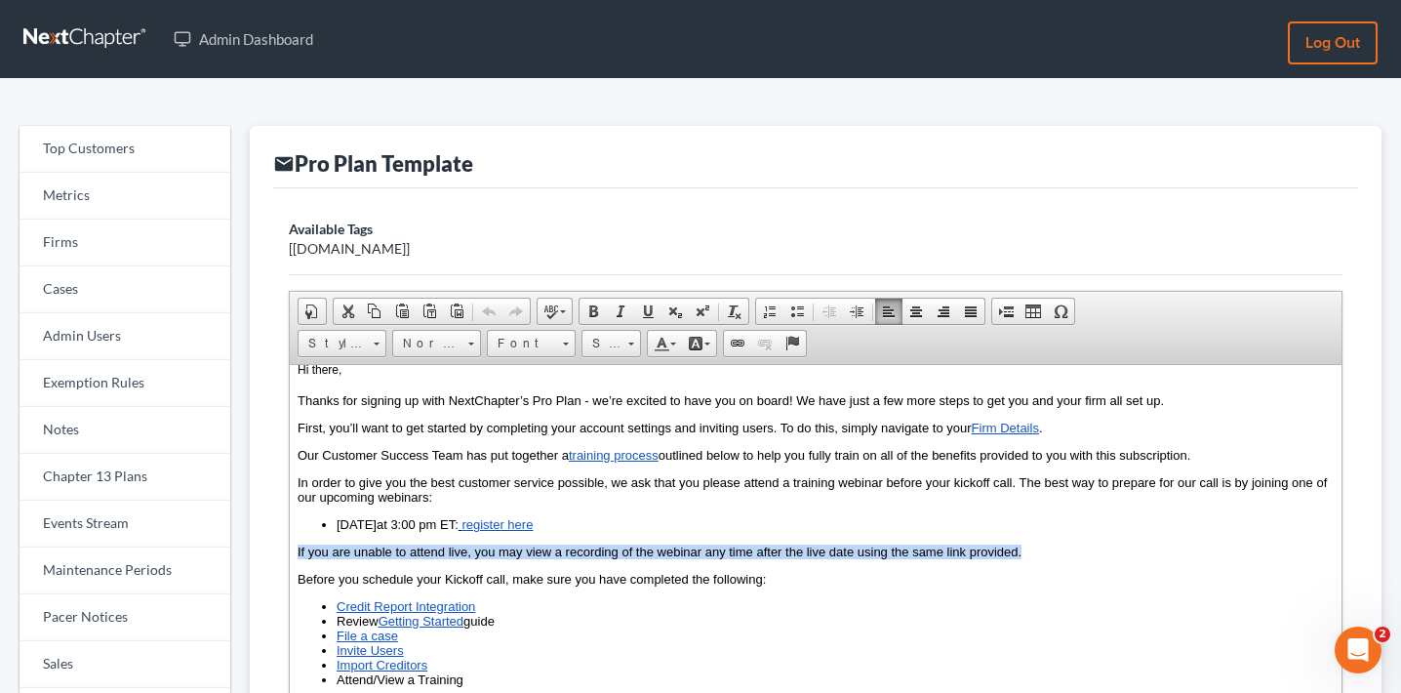
click at [527, 555] on font "If you are unable to attend live, you may view a recording of the webinar any t…" at bounding box center [660, 552] width 724 height 15
copy font "If you are unable to attend live, you may view a recording of the webinar any t…"
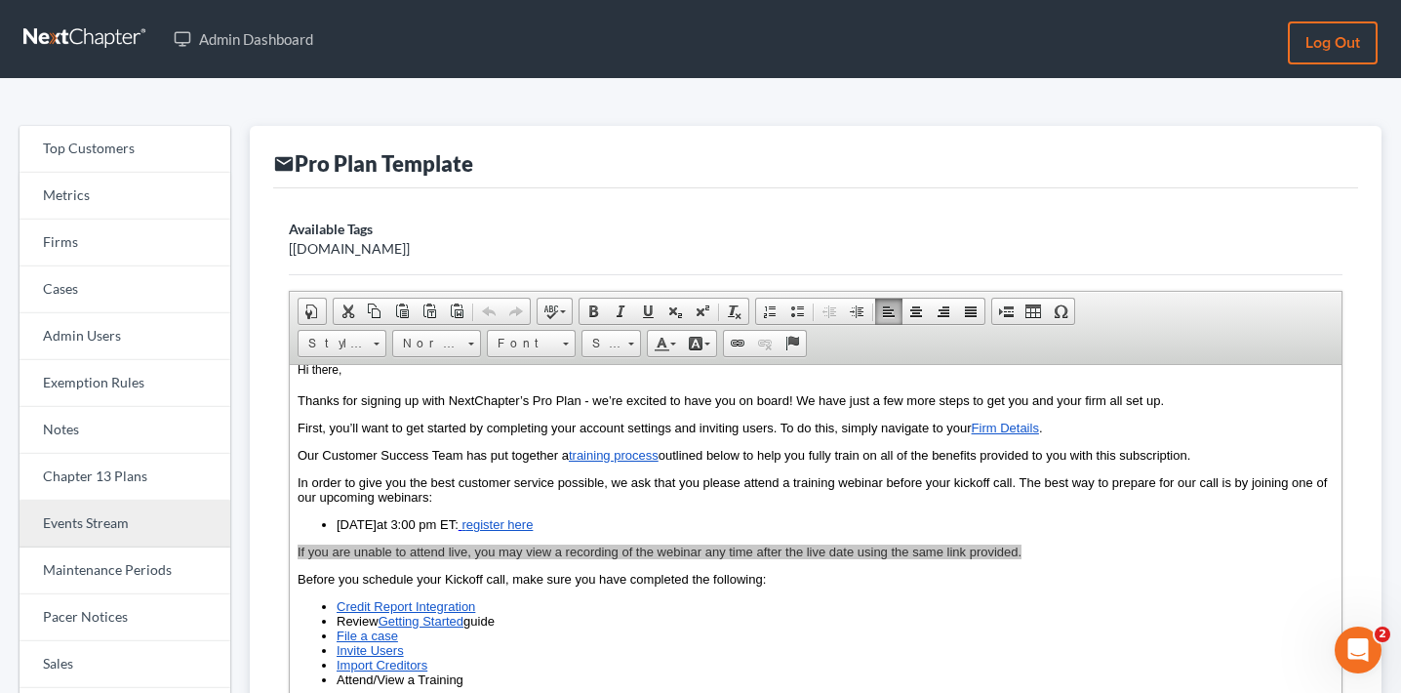
click at [84, 521] on link "Events Stream" at bounding box center [125, 524] width 211 height 47
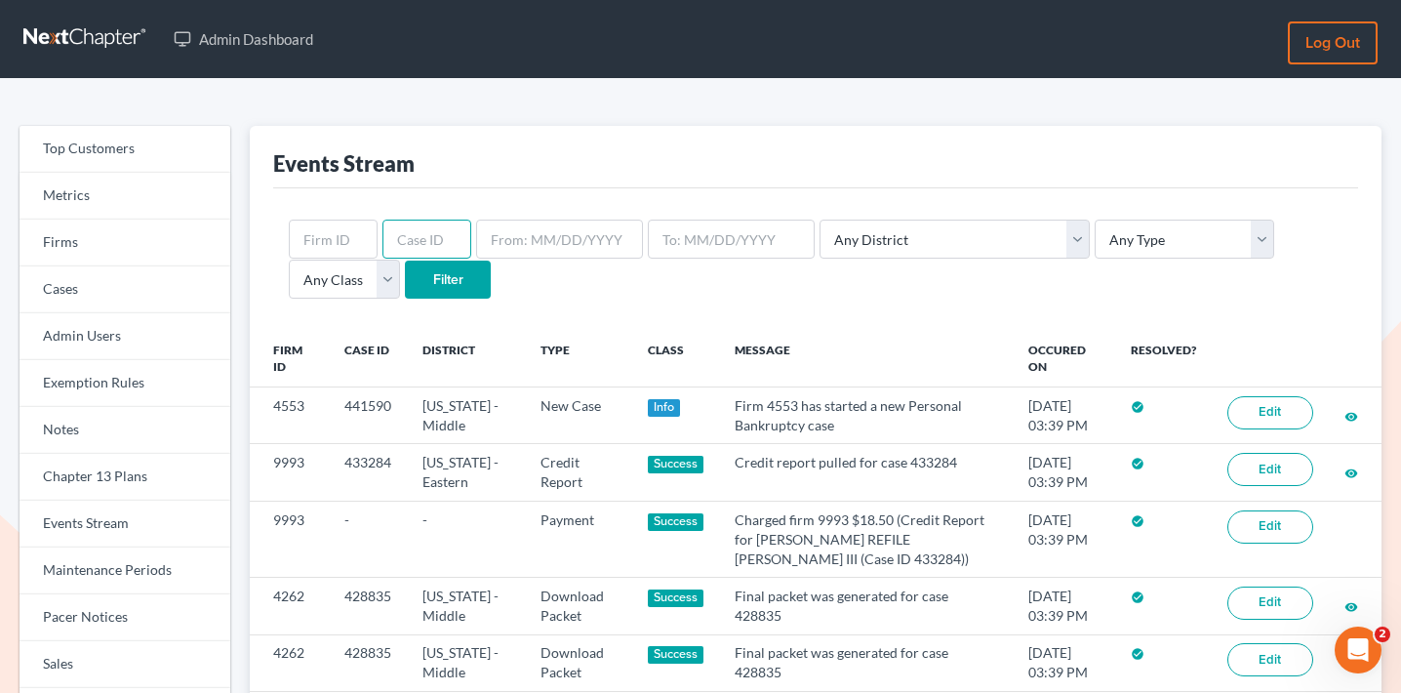
click at [403, 248] on input "text" at bounding box center [427, 239] width 89 height 39
type input "434668"
click at [405, 261] on input "Filter" at bounding box center [448, 280] width 86 height 39
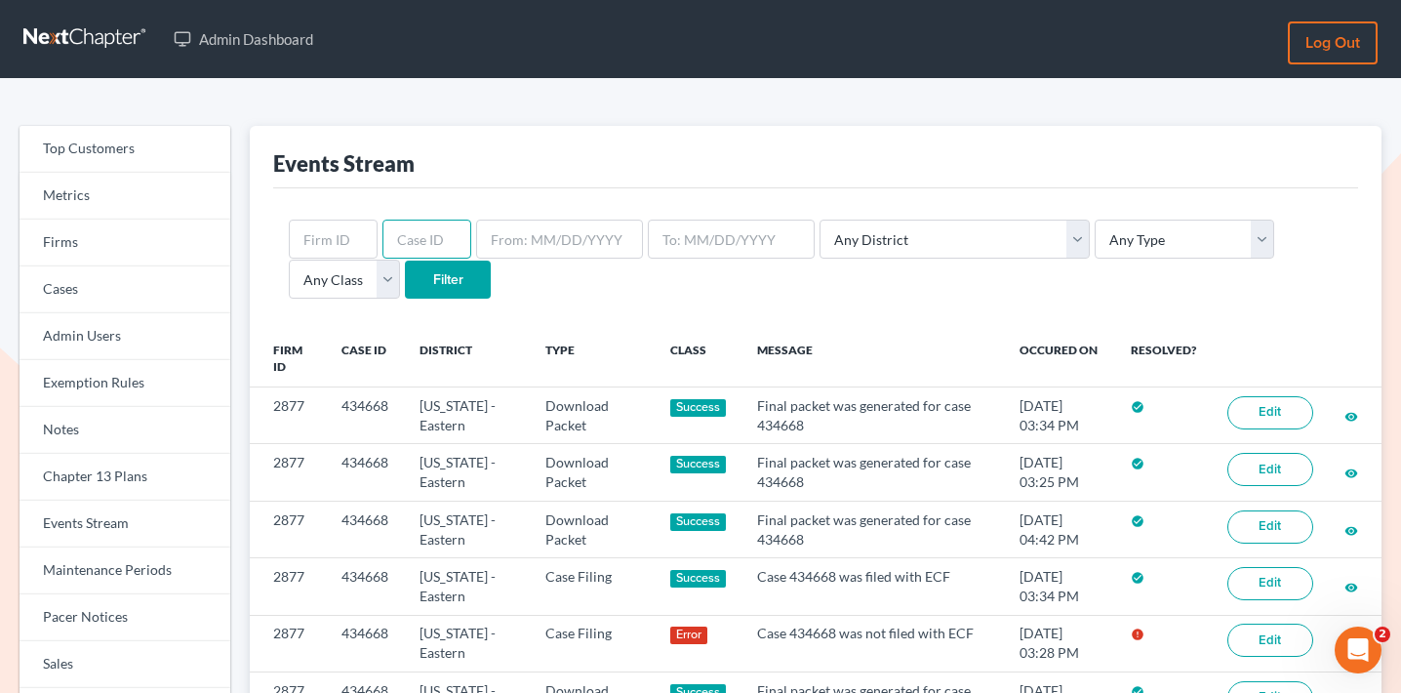
click at [405, 241] on input "text" at bounding box center [427, 239] width 89 height 39
type input "426003"
click at [405, 261] on input "Filter" at bounding box center [448, 280] width 86 height 39
